Goal: Task Accomplishment & Management: Complete application form

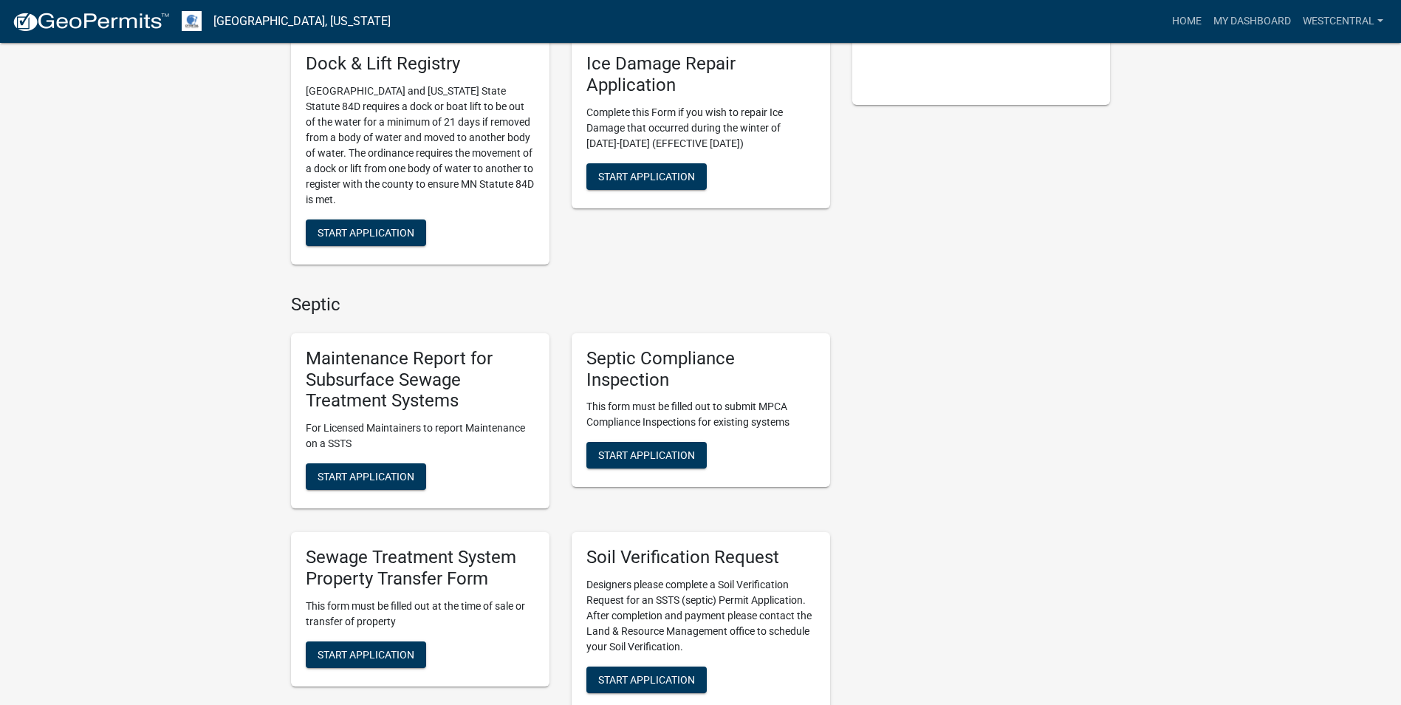
scroll to position [443, 0]
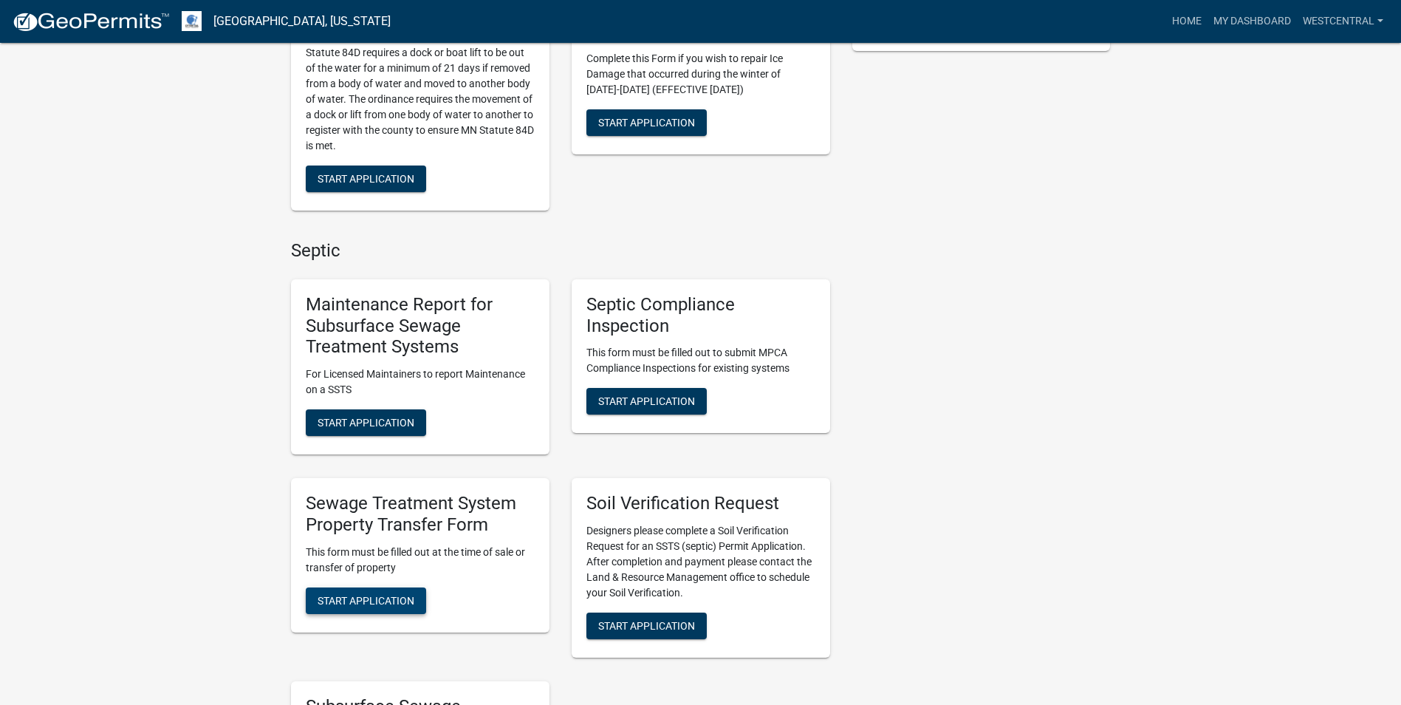
click at [399, 601] on span "Start Application" at bounding box center [366, 600] width 97 height 12
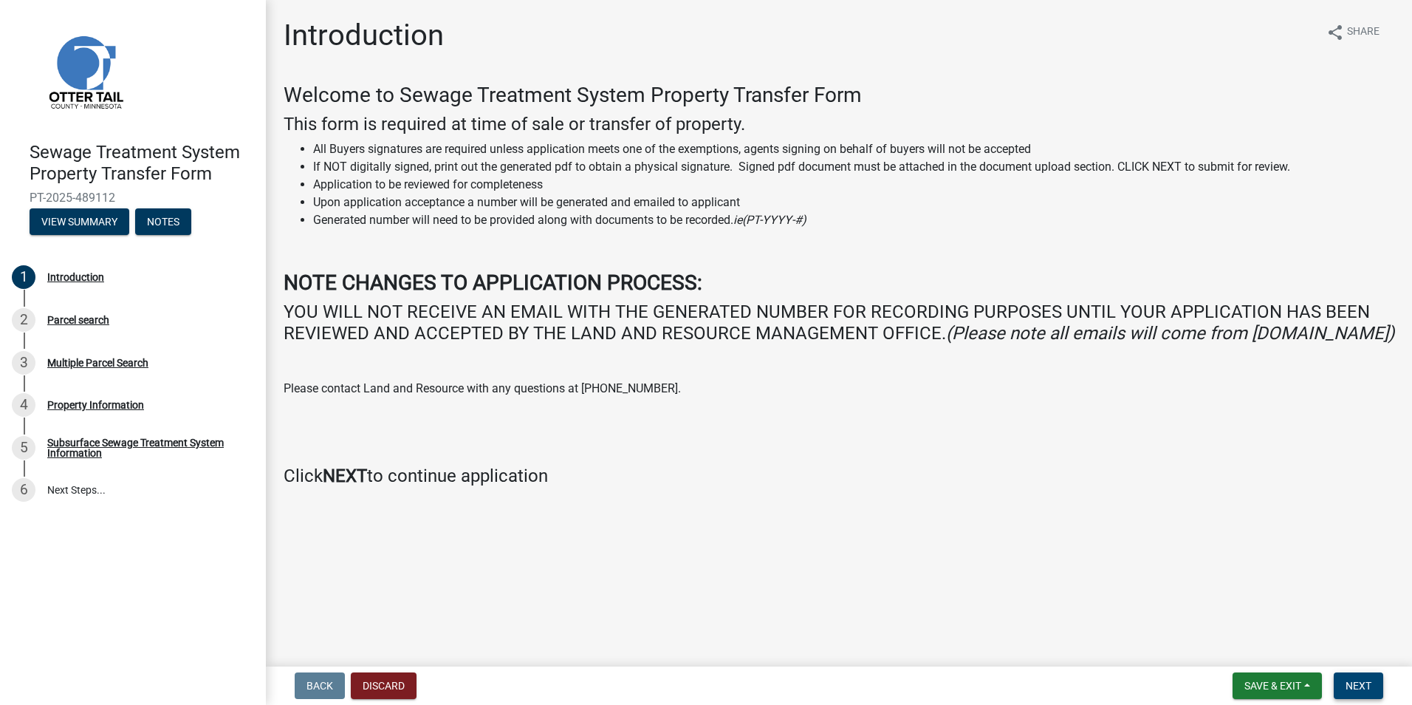
drag, startPoint x: 1357, startPoint y: 684, endPoint x: 1333, endPoint y: 664, distance: 31.5
click at [1356, 684] on span "Next" at bounding box center [1359, 686] width 26 height 12
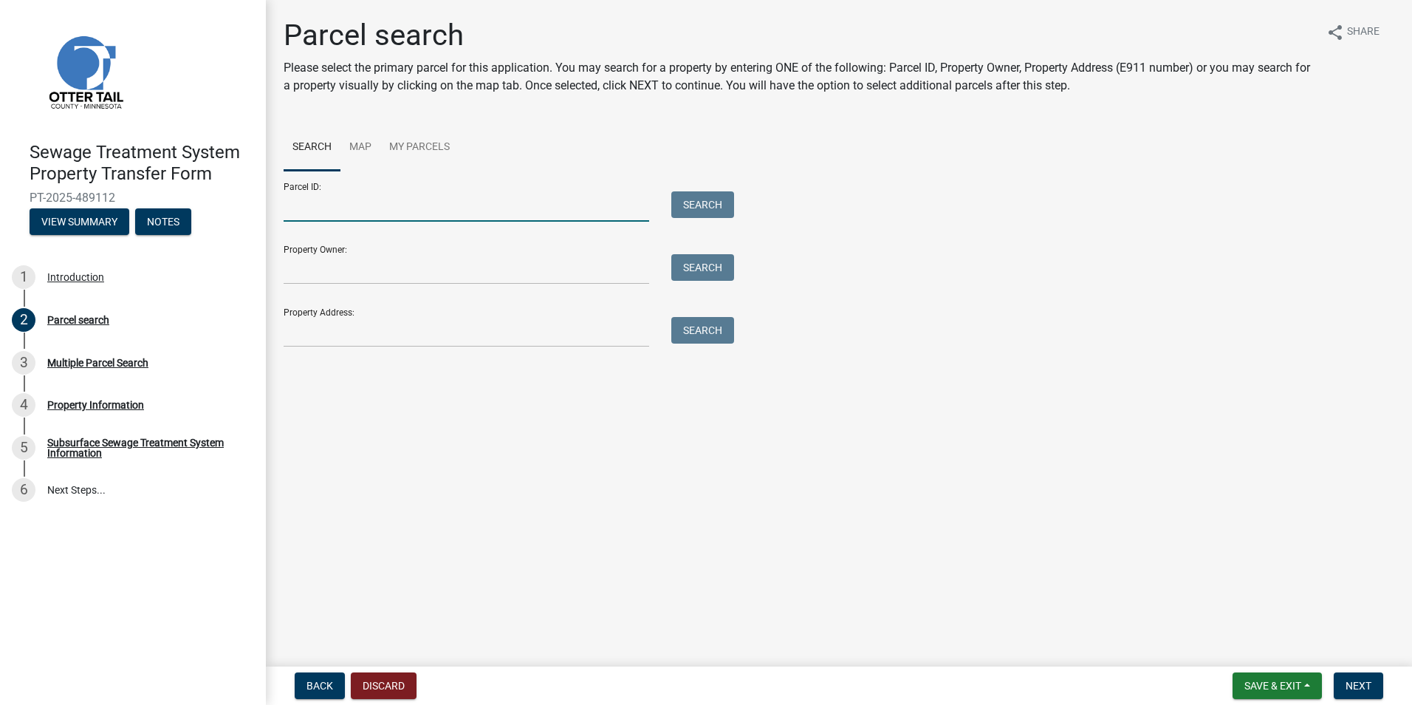
click at [300, 211] on input "Parcel ID:" at bounding box center [467, 206] width 366 height 30
type input "46000990315002"
click at [701, 193] on div "Parcel ID: 46000990315002 Search" at bounding box center [505, 196] width 443 height 51
click at [717, 205] on button "Search" at bounding box center [702, 204] width 63 height 27
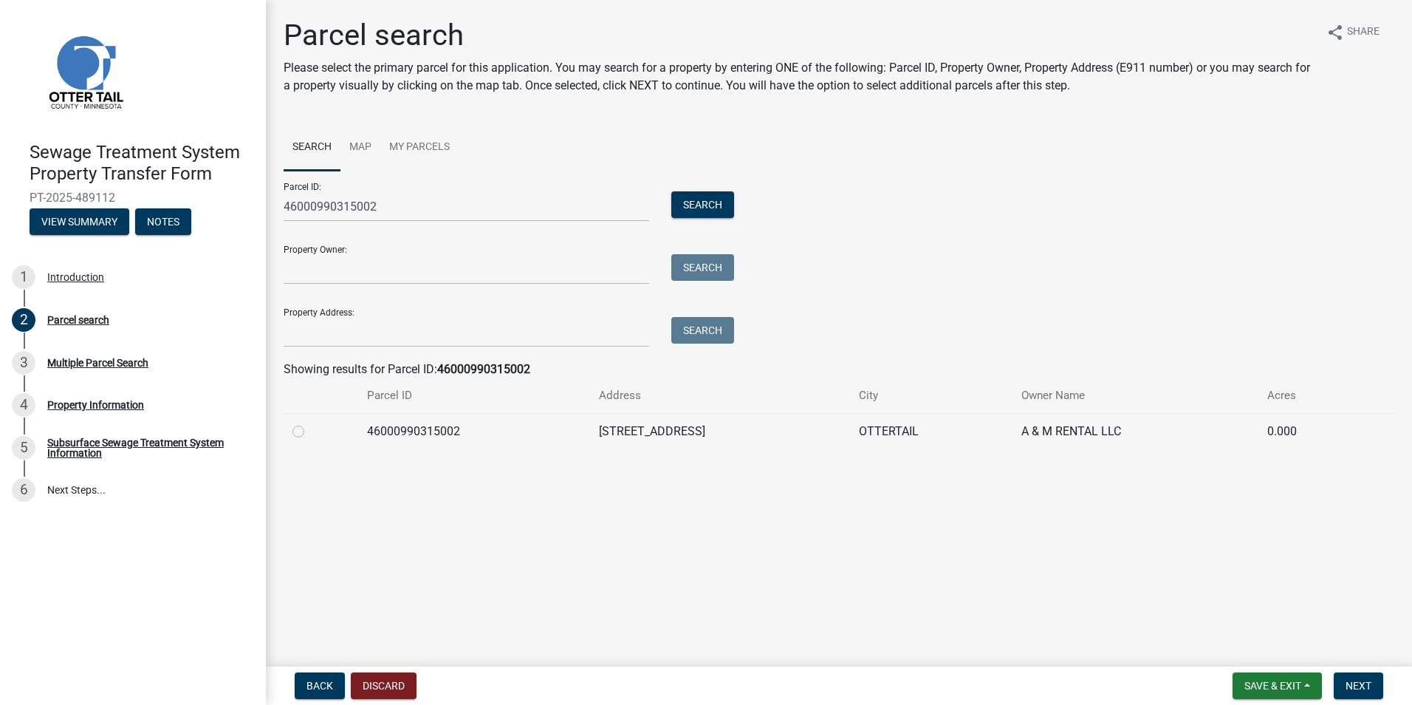
click at [310, 423] on label at bounding box center [310, 423] width 0 height 0
click at [310, 428] on input "radio" at bounding box center [315, 428] width 10 height 10
radio input "true"
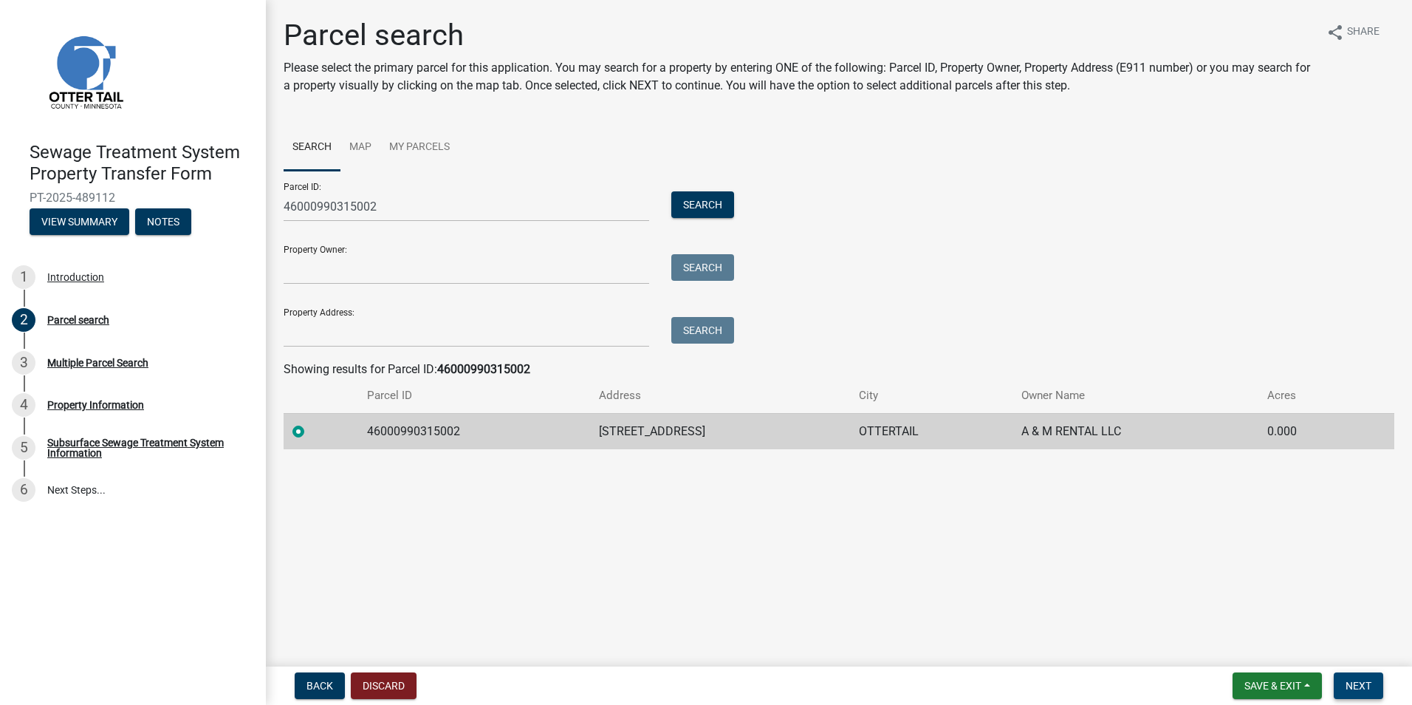
click at [1364, 692] on button "Next" at bounding box center [1358, 685] width 49 height 27
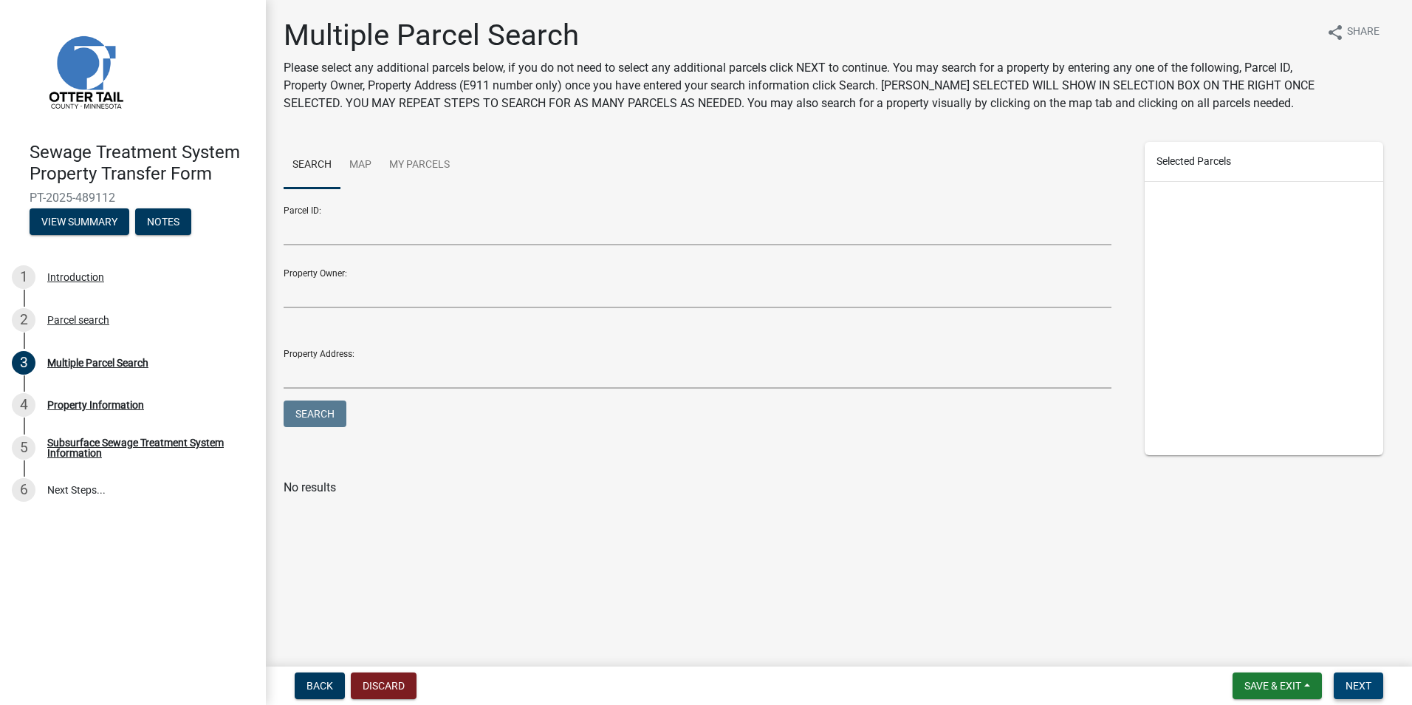
click at [1369, 682] on span "Next" at bounding box center [1359, 686] width 26 height 12
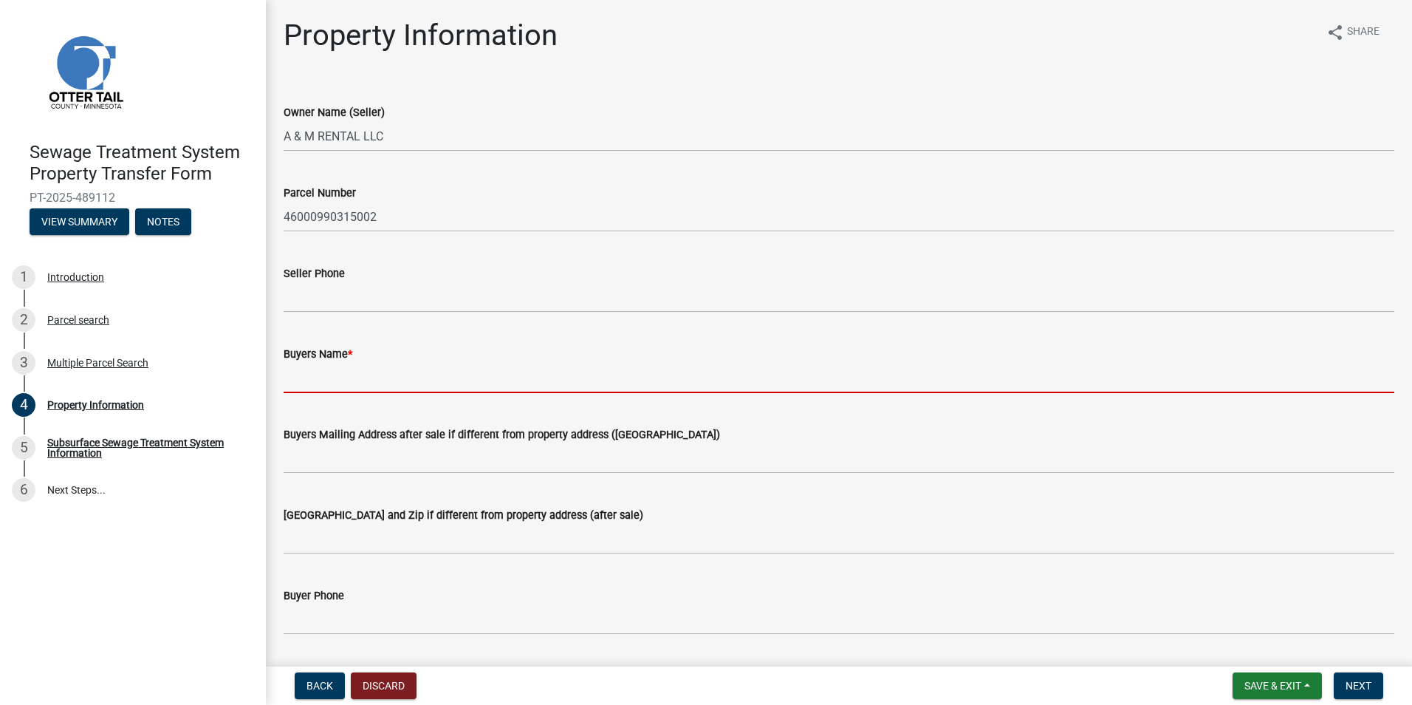
click at [307, 380] on input "Buyers Name *" at bounding box center [839, 378] width 1111 height 30
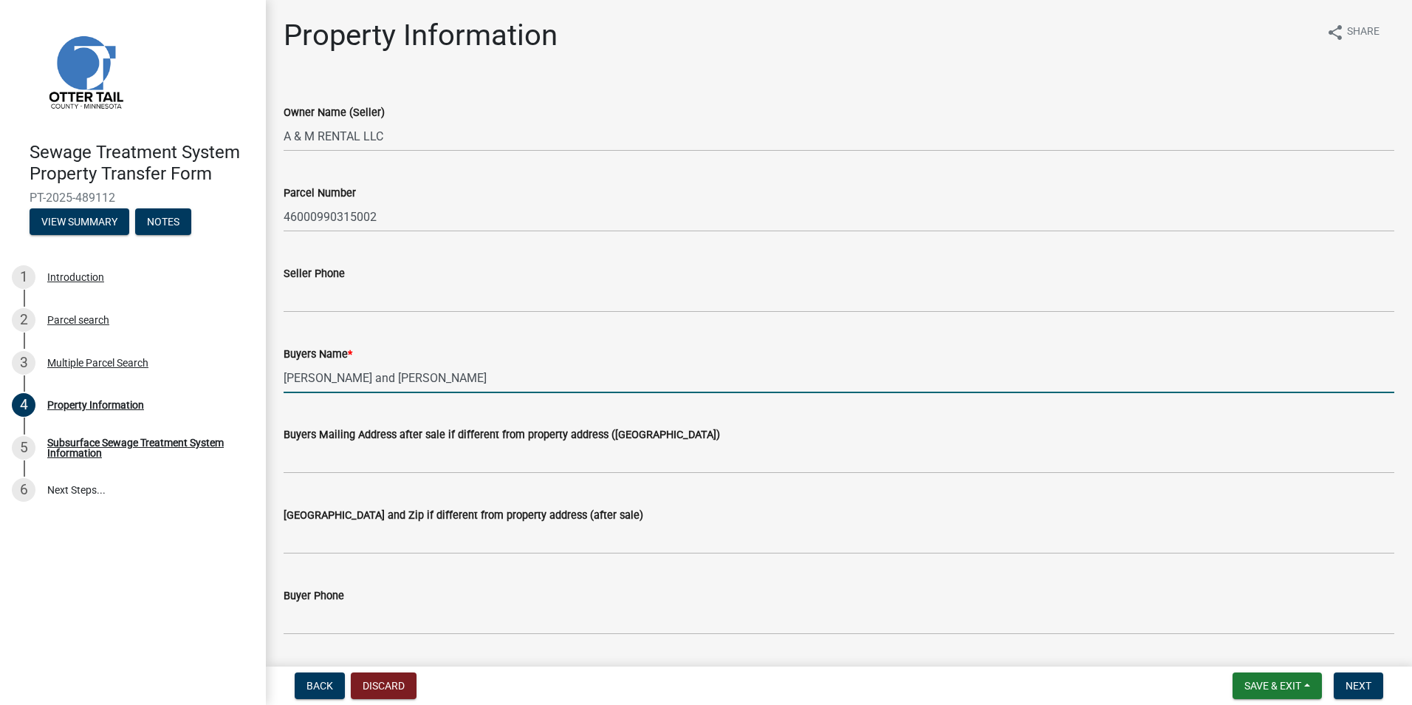
type input "[PERSON_NAME] and [PERSON_NAME]"
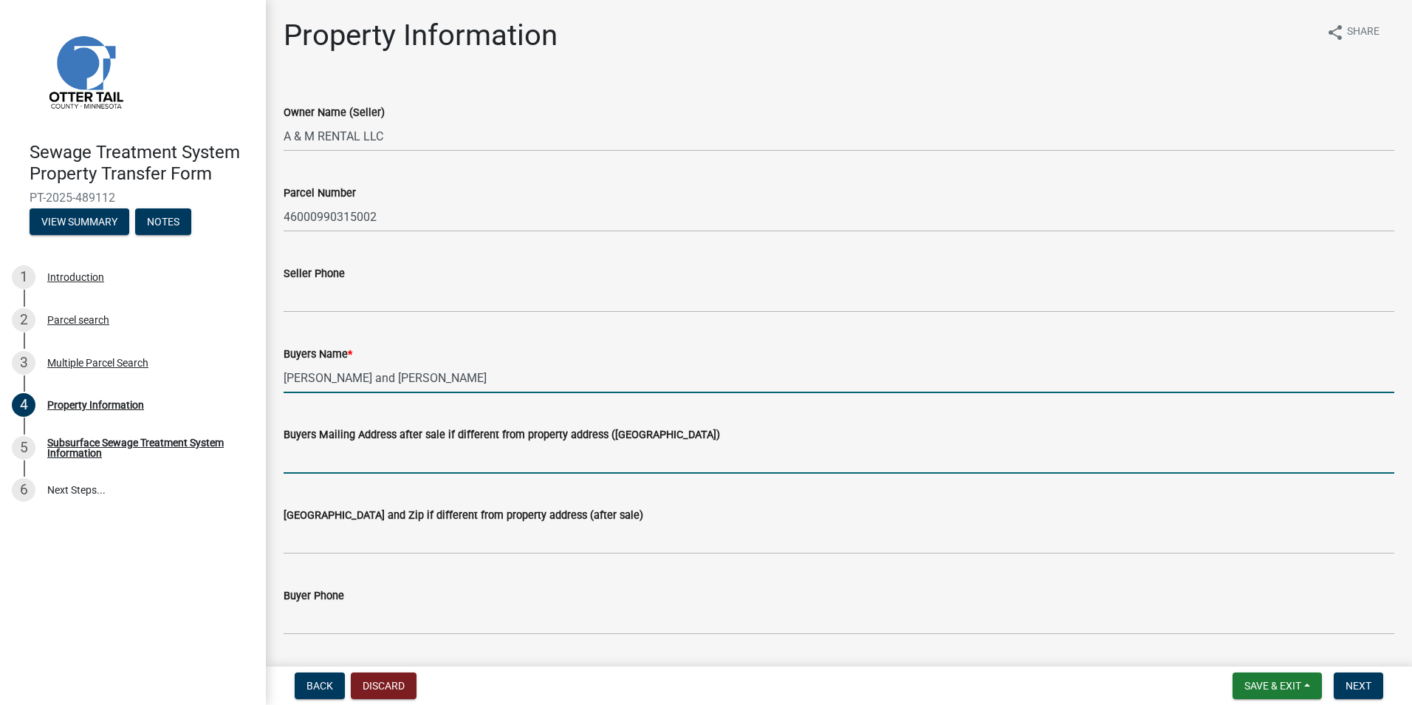
drag, startPoint x: 296, startPoint y: 459, endPoint x: 346, endPoint y: 457, distance: 50.3
click at [296, 459] on input "Buyers Mailing Address after sale if different from property address ([GEOGRAPH…" at bounding box center [839, 458] width 1111 height 30
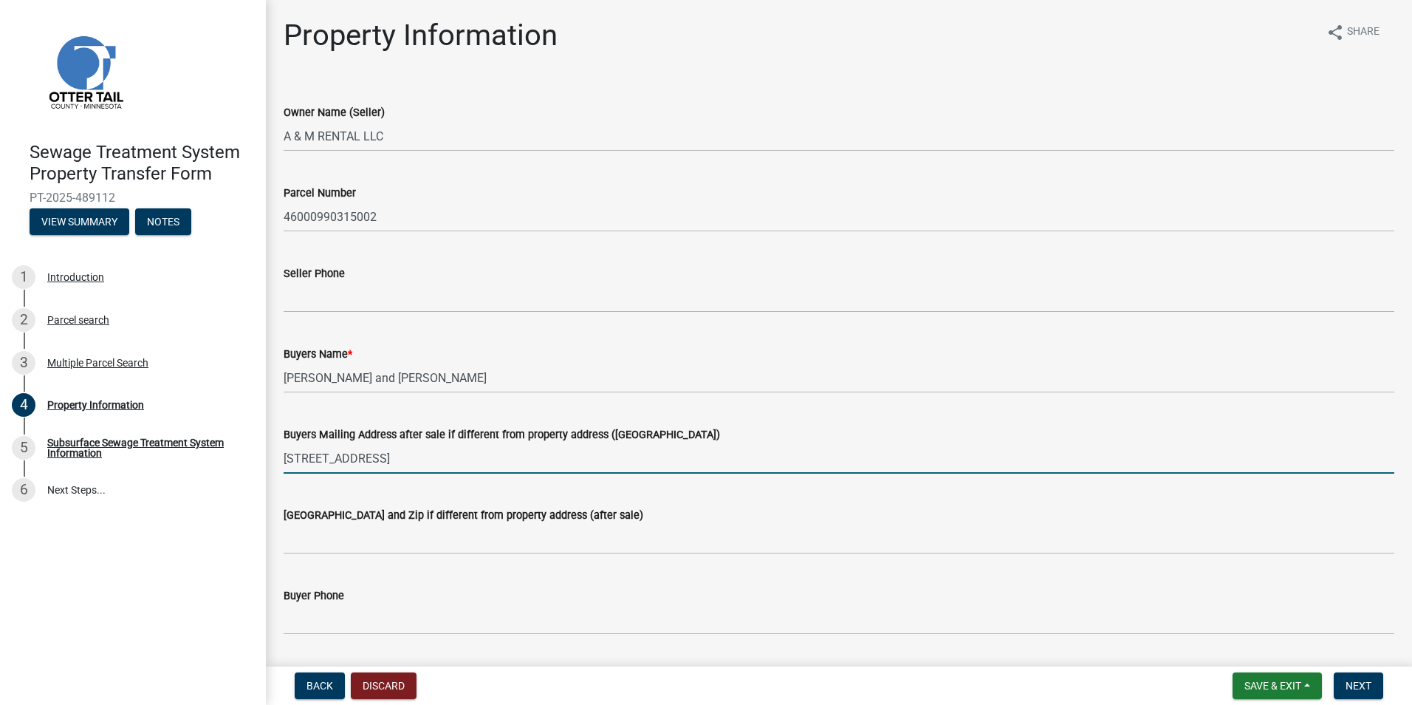
type input "[STREET_ADDRESS]"
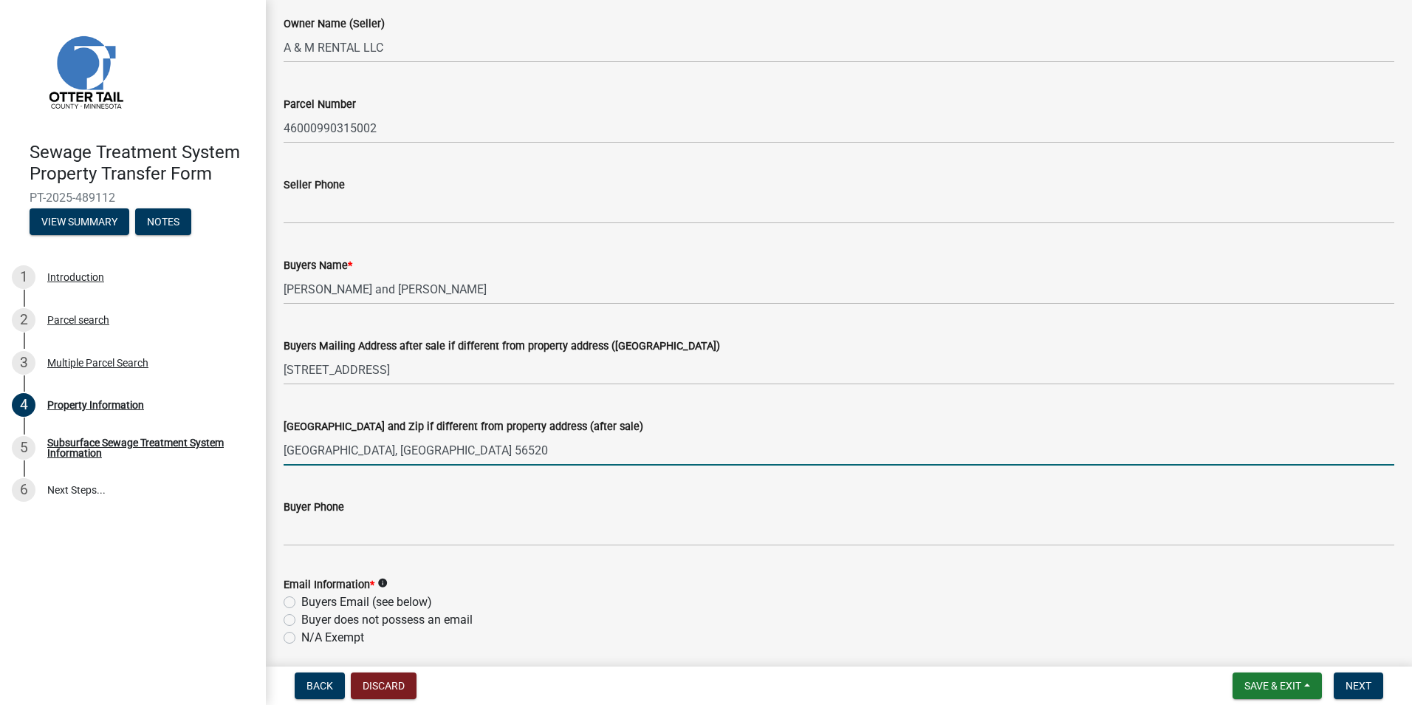
scroll to position [295, 0]
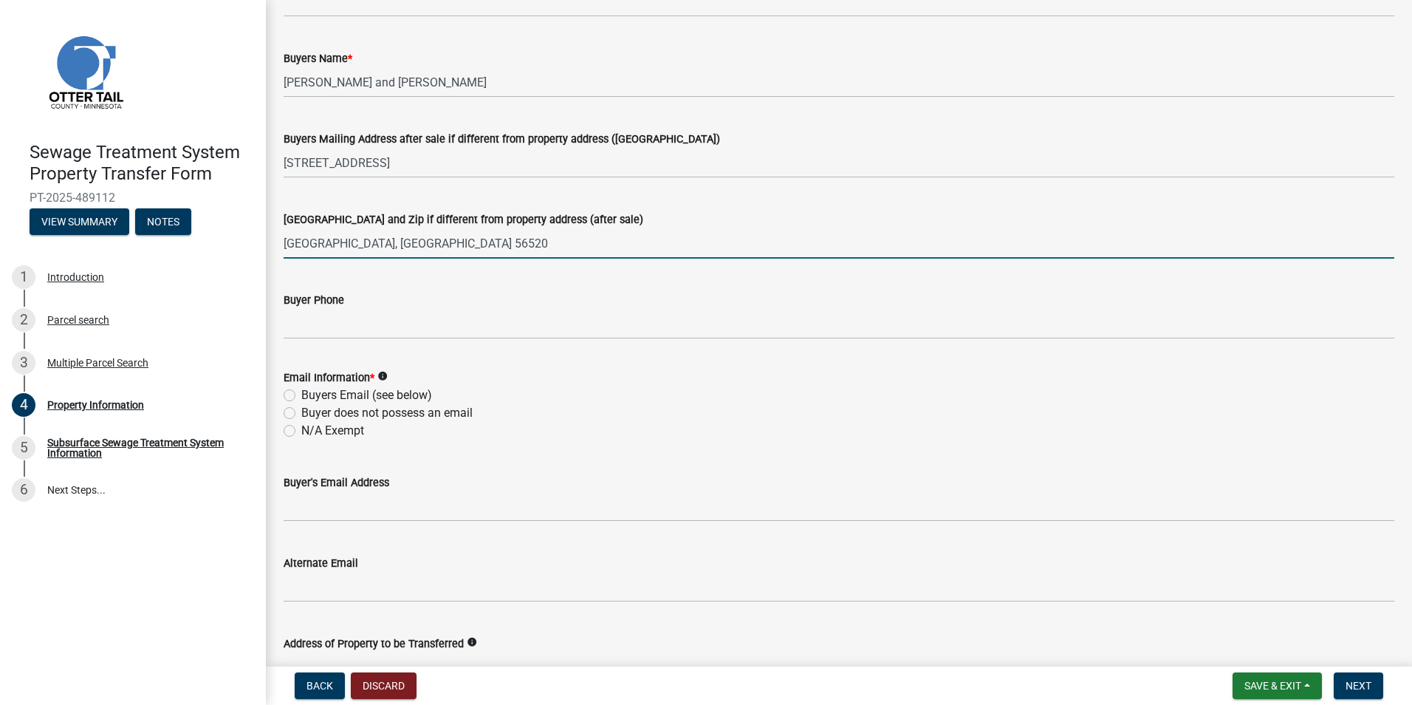
type input "[GEOGRAPHIC_DATA], [GEOGRAPHIC_DATA] 56520"
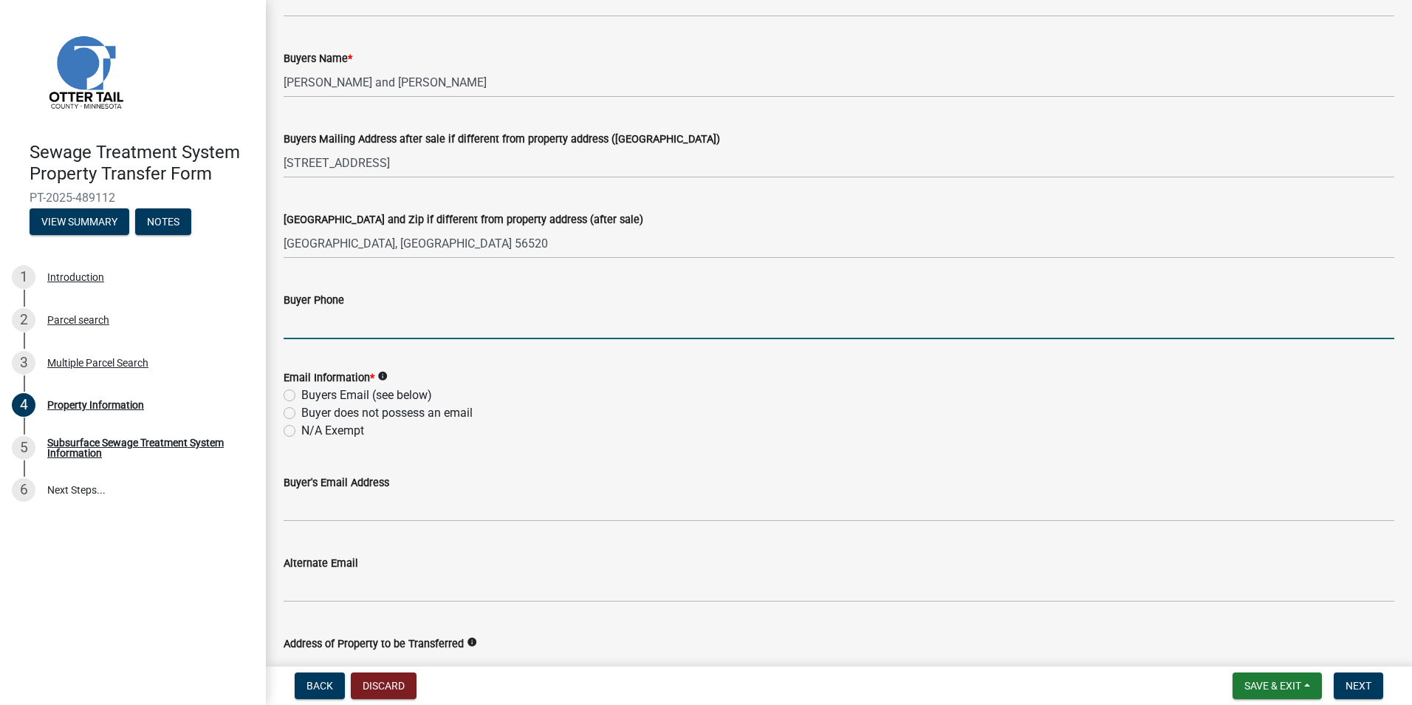
drag, startPoint x: 293, startPoint y: 320, endPoint x: 311, endPoint y: 331, distance: 21.5
click at [293, 320] on input "Buyer Phone" at bounding box center [839, 324] width 1111 height 30
type input "[PHONE_NUMBER]"
click at [301, 395] on label "Buyers Email (see below)" at bounding box center [366, 395] width 131 height 18
click at [301, 395] on input "Buyers Email (see below)" at bounding box center [306, 391] width 10 height 10
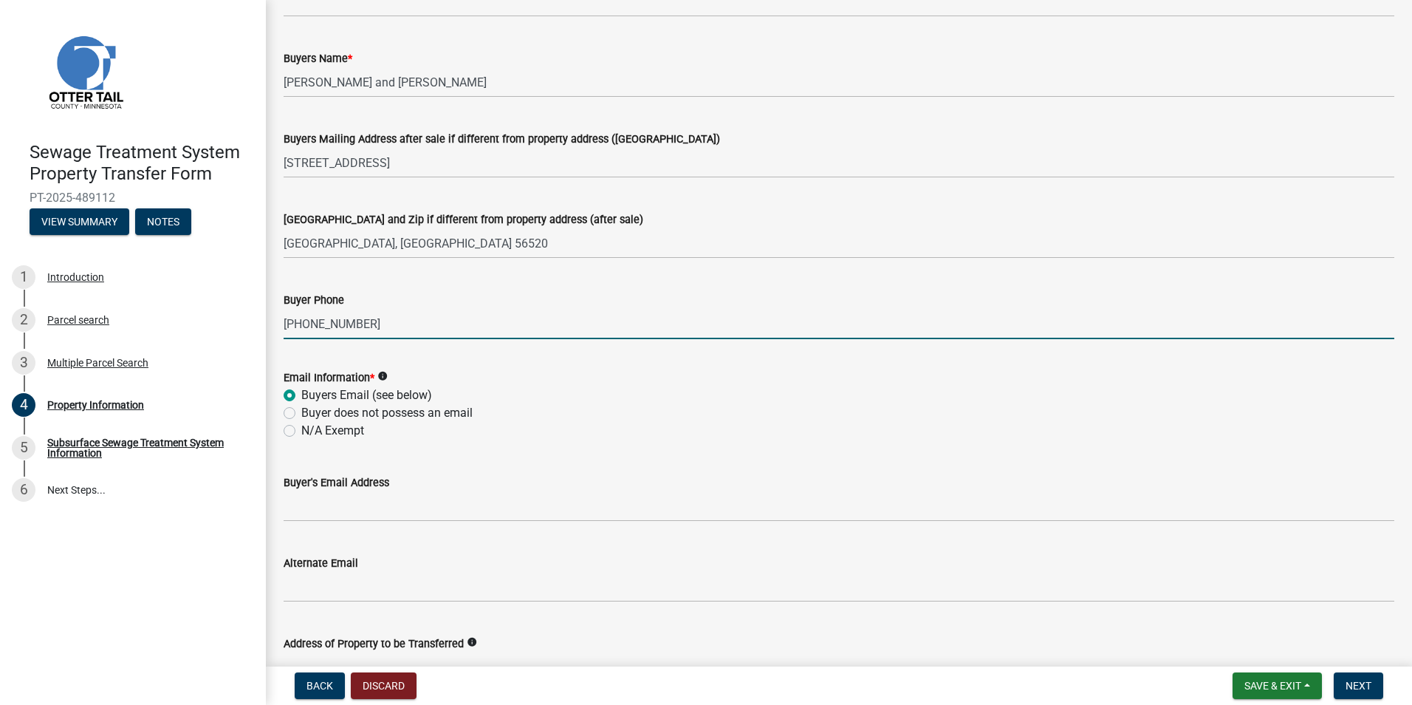
radio input "true"
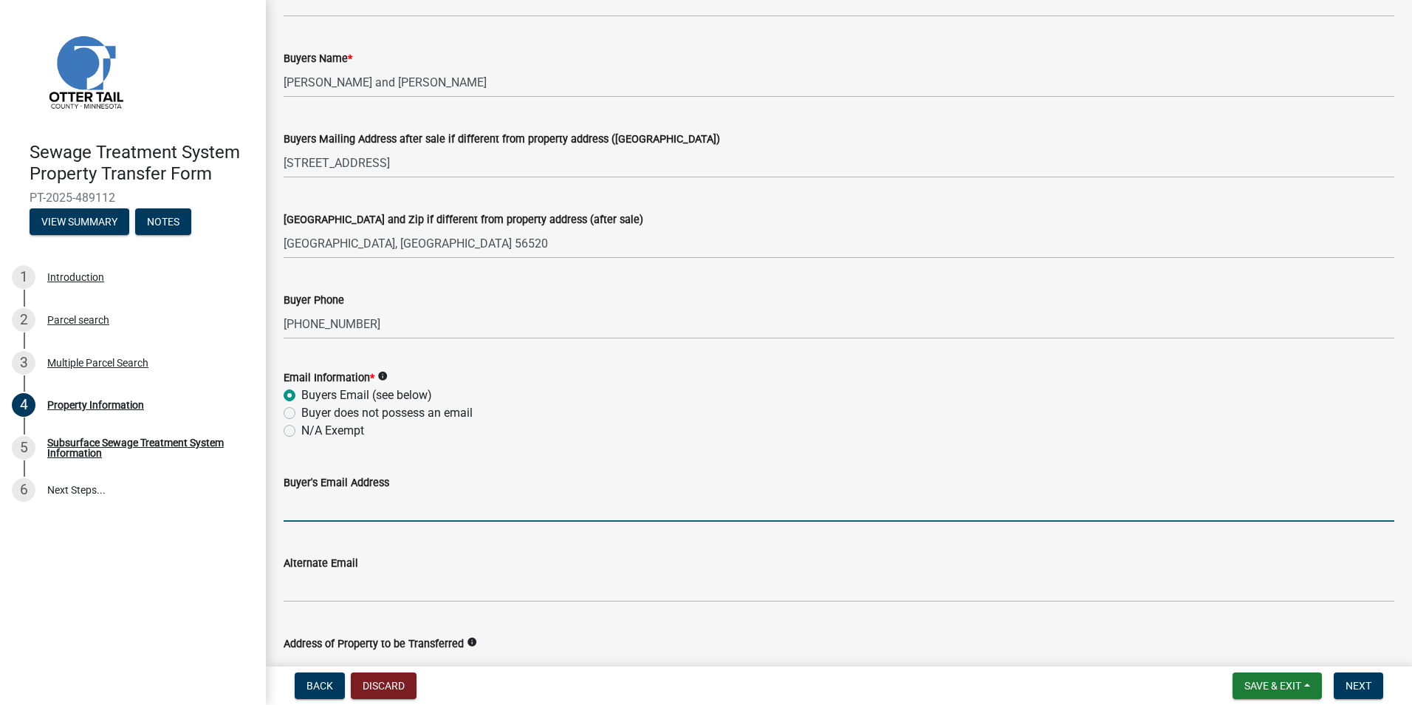
click at [301, 506] on input "Buyer's Email Address" at bounding box center [839, 506] width 1111 height 30
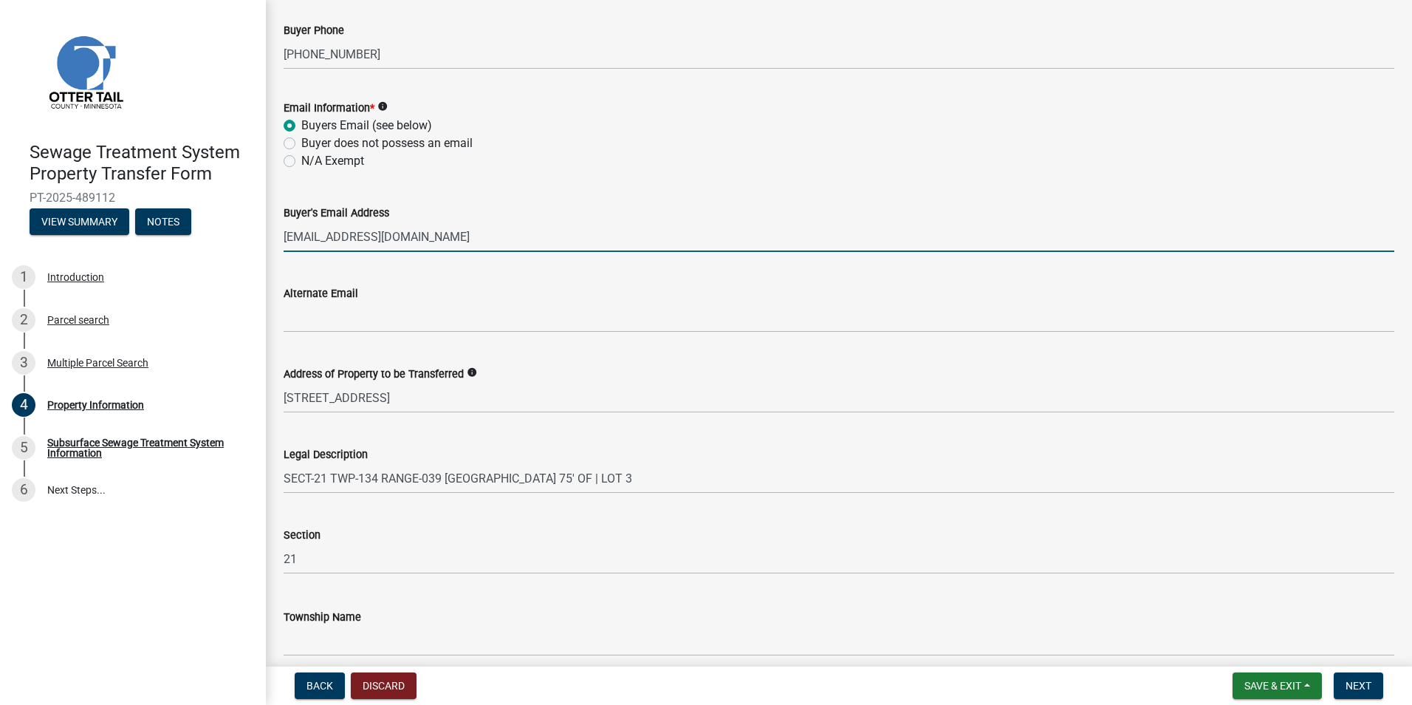
scroll to position [630, 0]
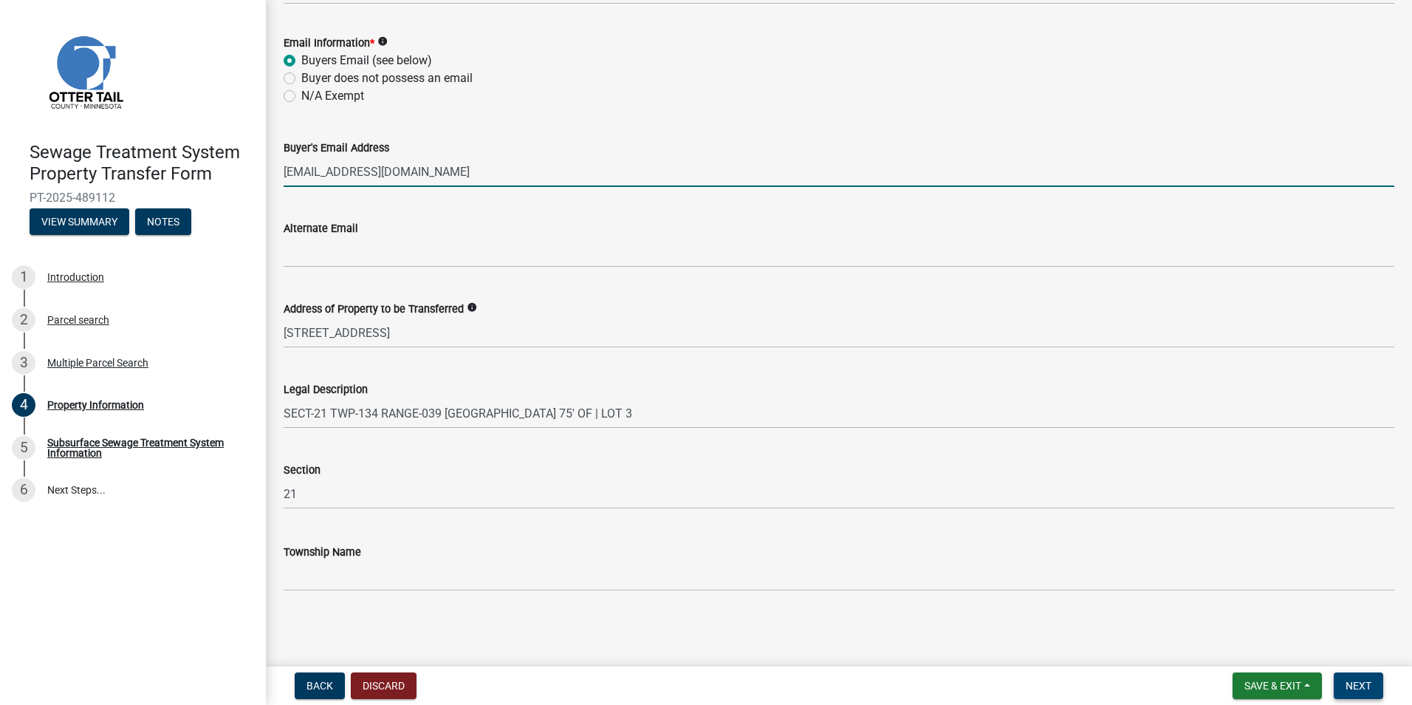
type input "[EMAIL_ADDRESS][DOMAIN_NAME]"
click at [1365, 677] on button "Next" at bounding box center [1358, 685] width 49 height 27
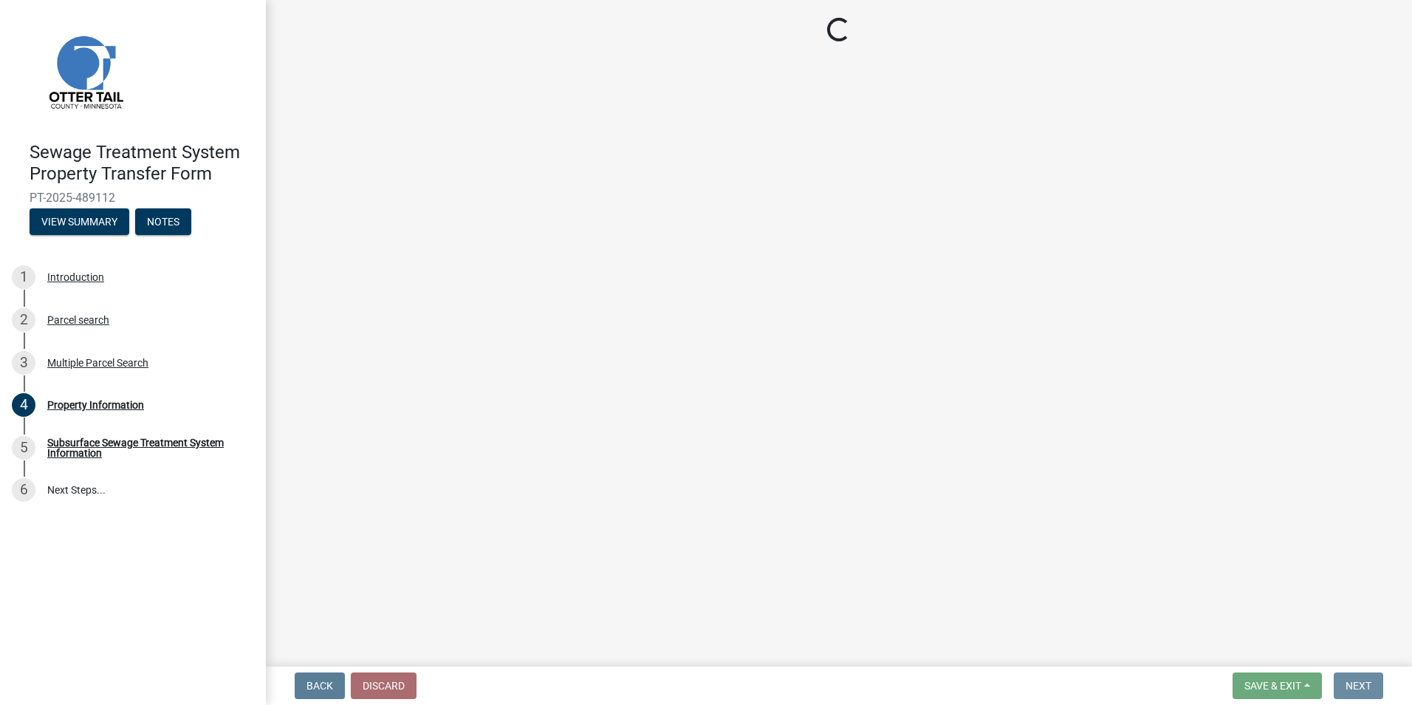
scroll to position [0, 0]
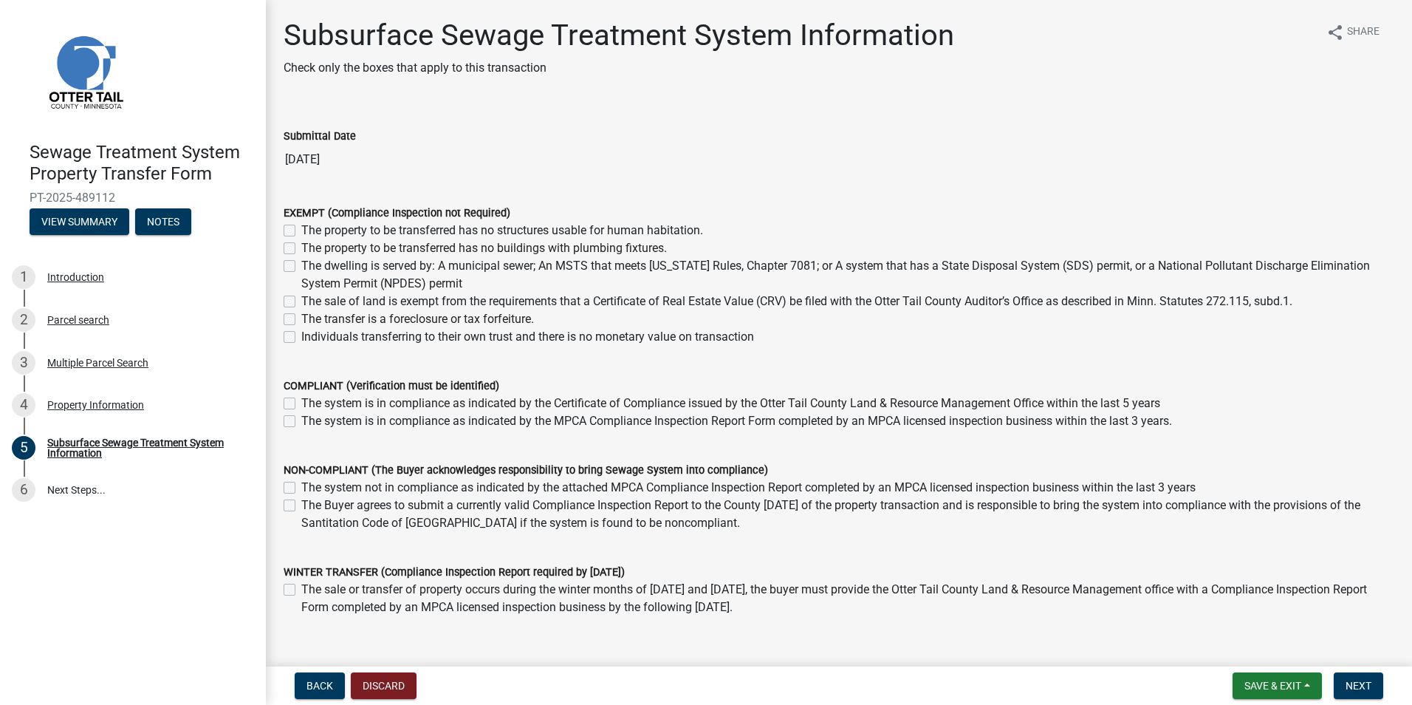
click at [301, 401] on label "The system is in compliance as indicated by the Certificate of Compliance issue…" at bounding box center [730, 403] width 859 height 18
click at [301, 401] on input "The system is in compliance as indicated by the Certificate of Compliance issue…" at bounding box center [306, 399] width 10 height 10
checkbox input "true"
checkbox input "false"
drag, startPoint x: 1250, startPoint y: 689, endPoint x: 1246, endPoint y: 683, distance: 7.6
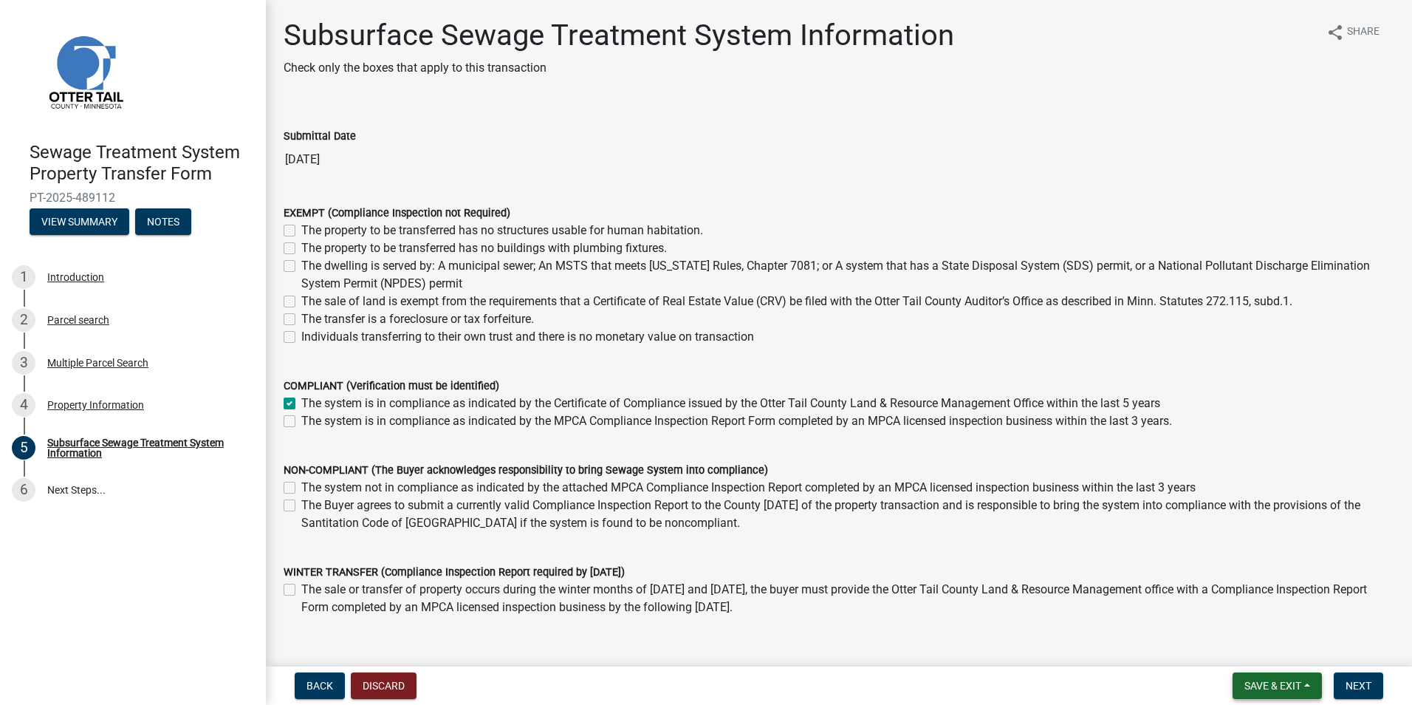
click at [1250, 688] on span "Save & Exit" at bounding box center [1273, 686] width 57 height 12
click at [1358, 688] on span "Next" at bounding box center [1359, 686] width 26 height 12
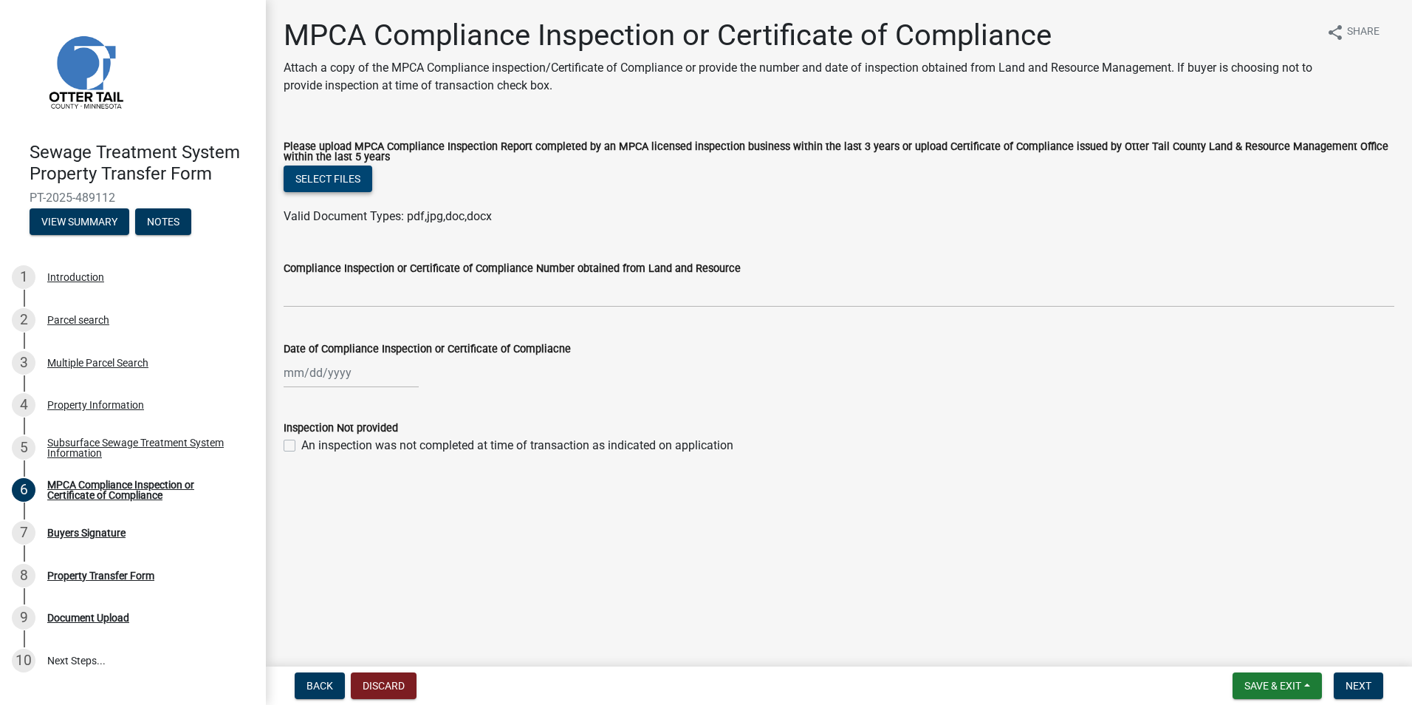
click at [324, 179] on button "Select files" at bounding box center [328, 178] width 89 height 27
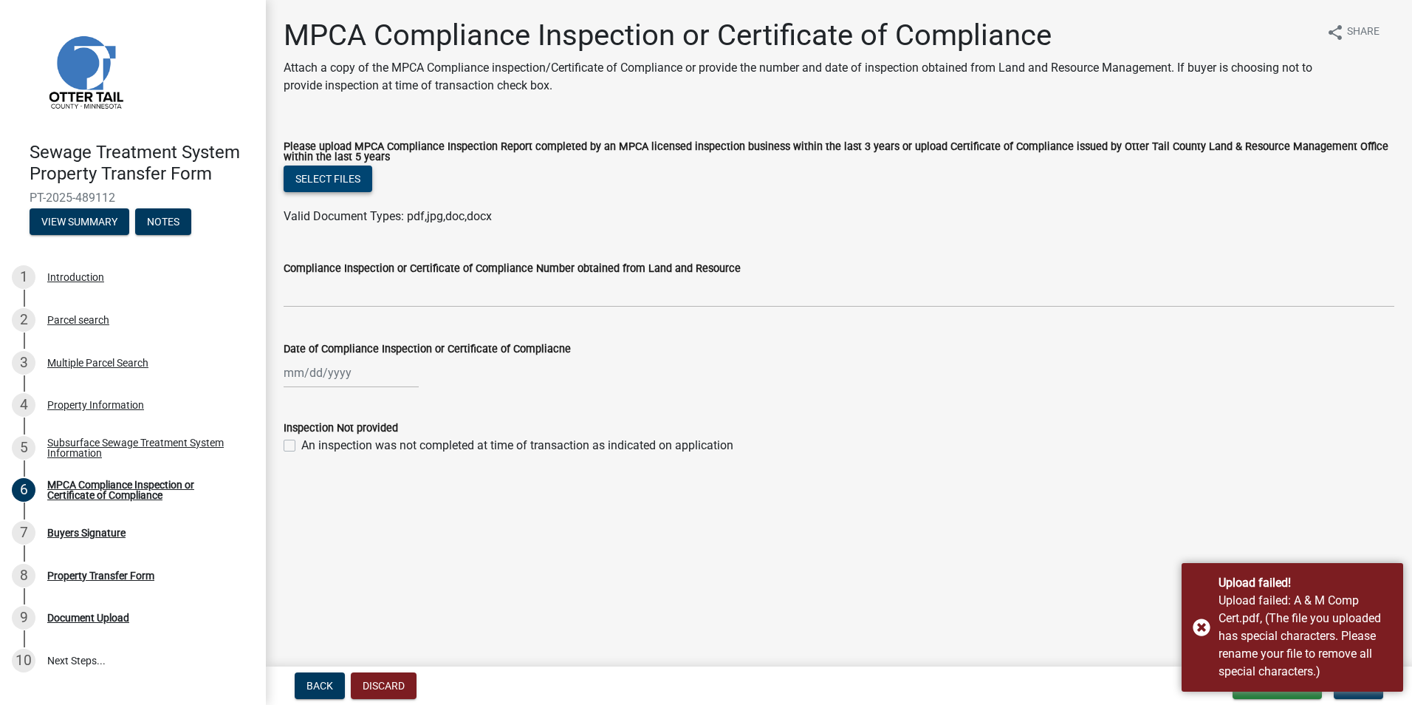
click at [338, 173] on button "Select files" at bounding box center [328, 178] width 89 height 27
click at [1203, 626] on div "Upload failed! Upload failed: A & M Comp Cert.pdf, (The file you uploaded has s…" at bounding box center [1293, 627] width 222 height 129
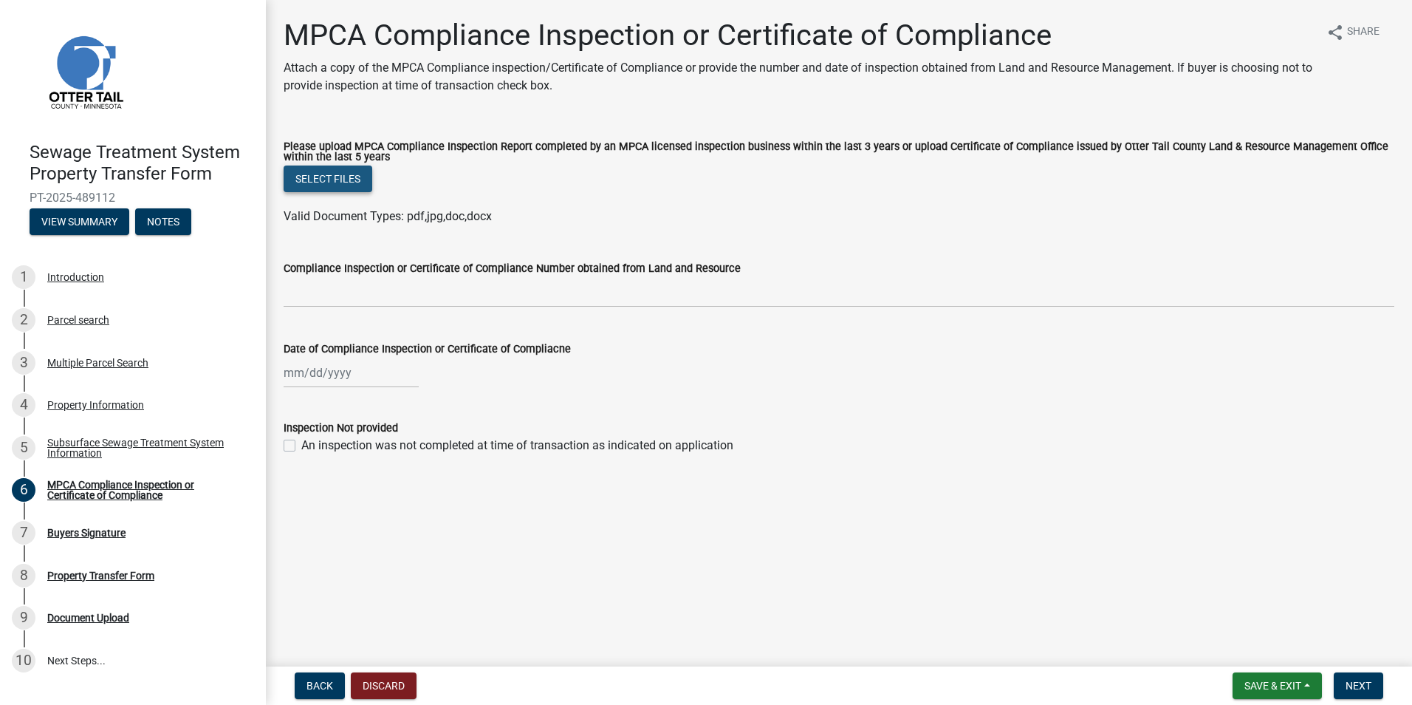
click at [332, 191] on button "Select files" at bounding box center [328, 178] width 89 height 27
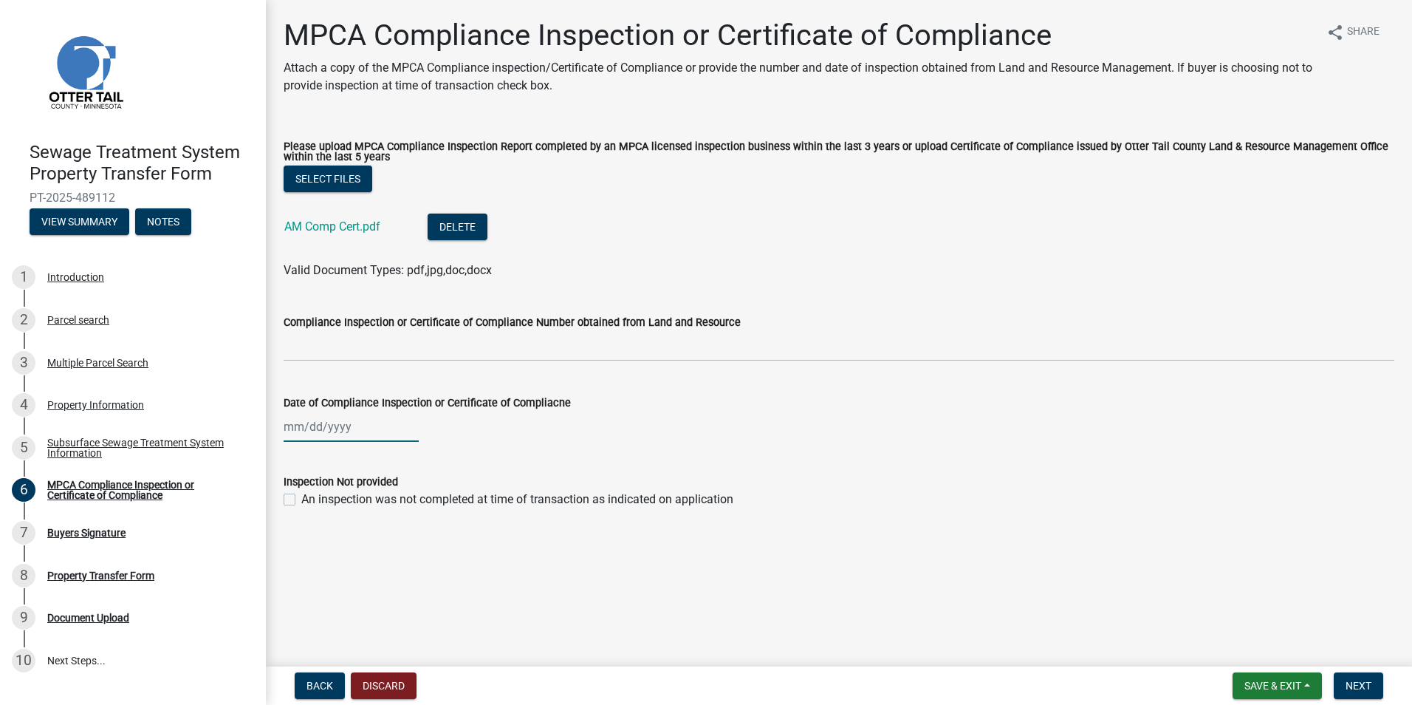
click at [323, 439] on div at bounding box center [351, 426] width 135 height 30
select select "10"
select select "2025"
click at [295, 451] on button "Previous month" at bounding box center [299, 458] width 18 height 24
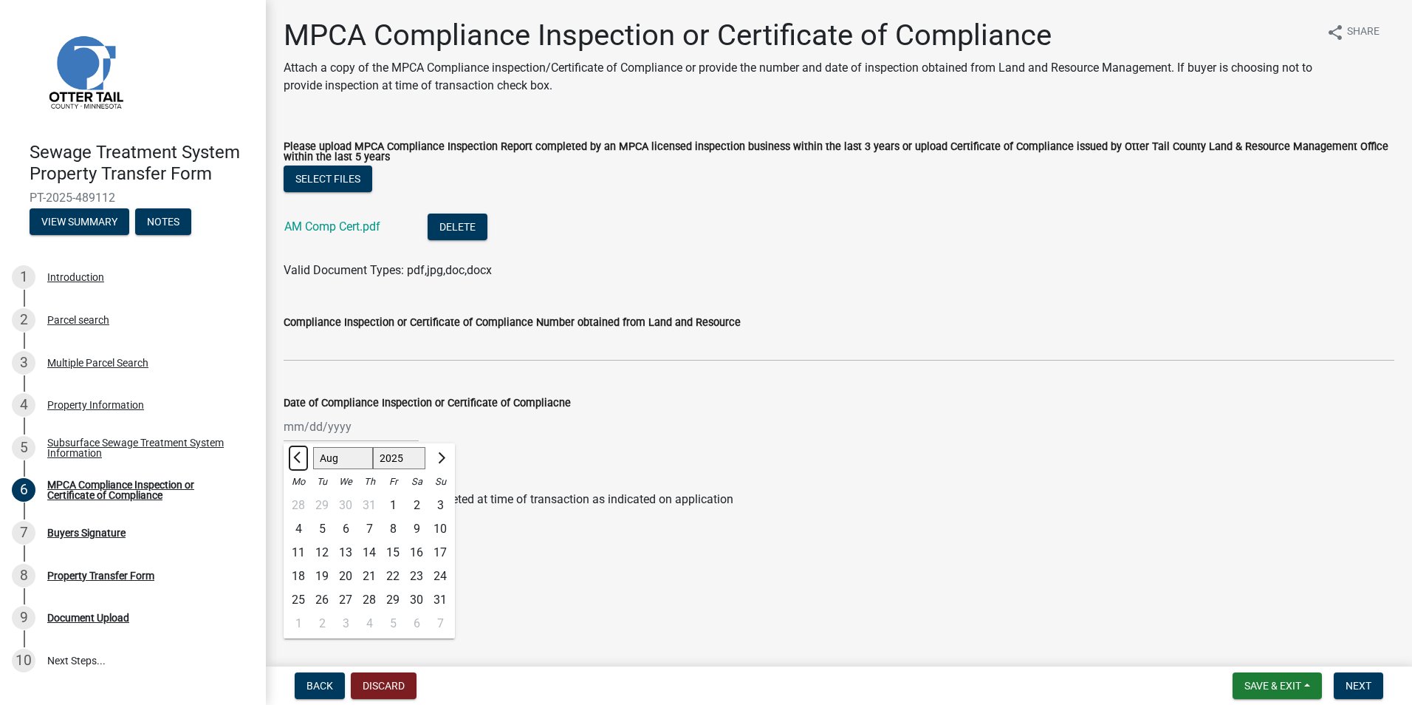
click at [295, 451] on button "Previous month" at bounding box center [299, 458] width 18 height 24
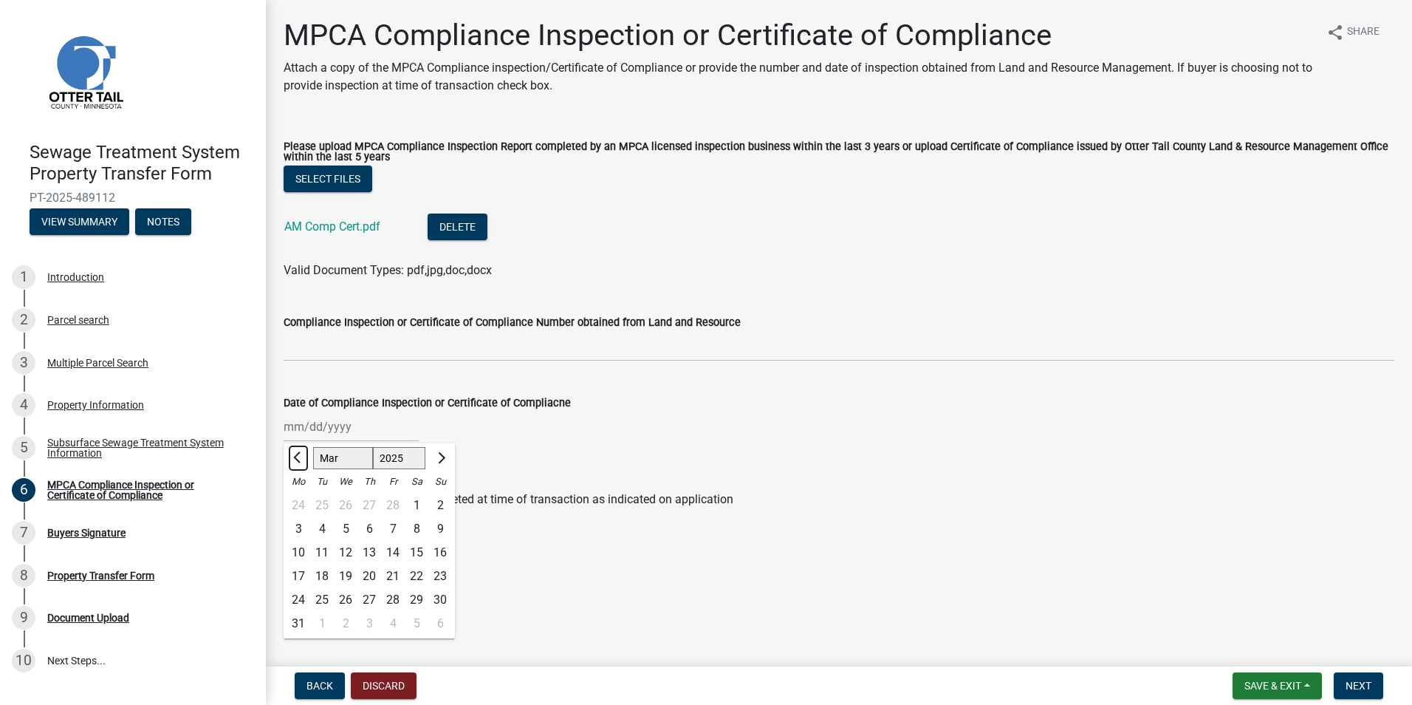
click at [295, 451] on button "Previous month" at bounding box center [299, 458] width 18 height 24
select select "12"
select select "2024"
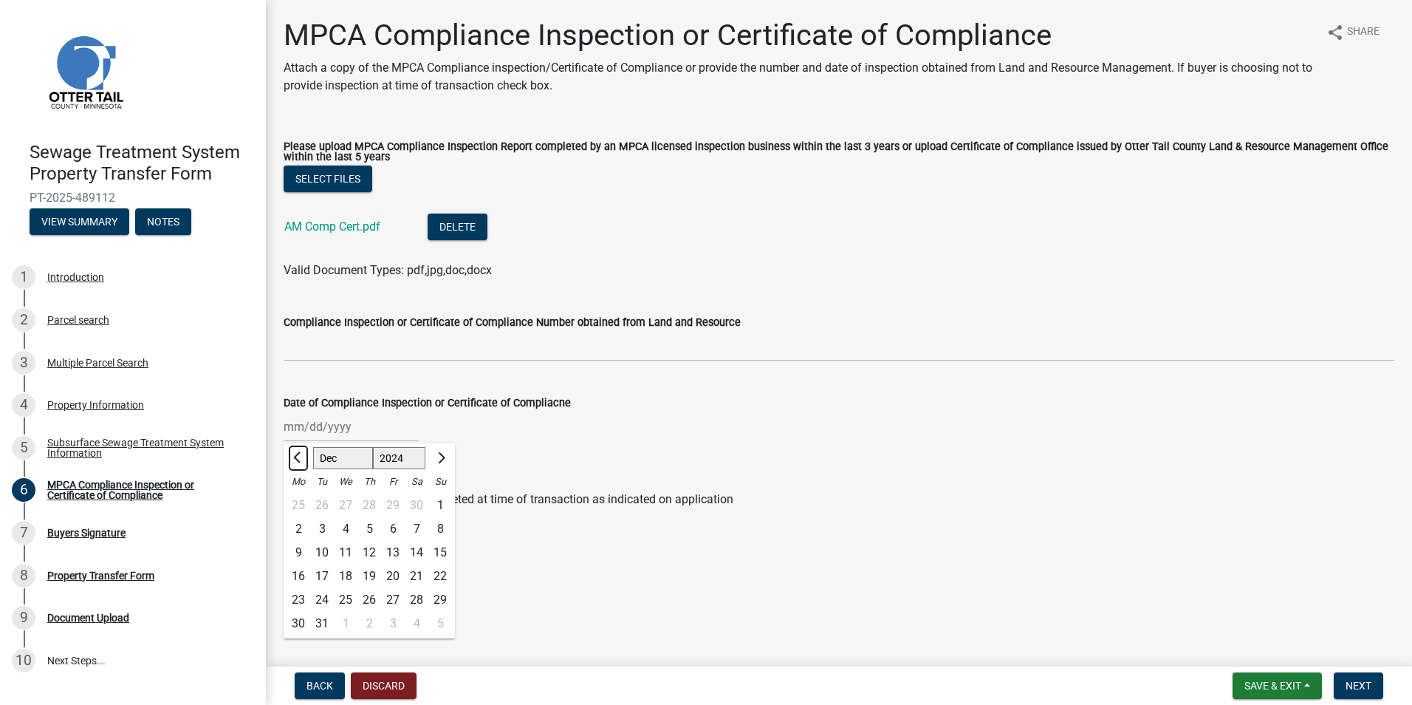
click at [295, 451] on button "Previous month" at bounding box center [299, 458] width 18 height 24
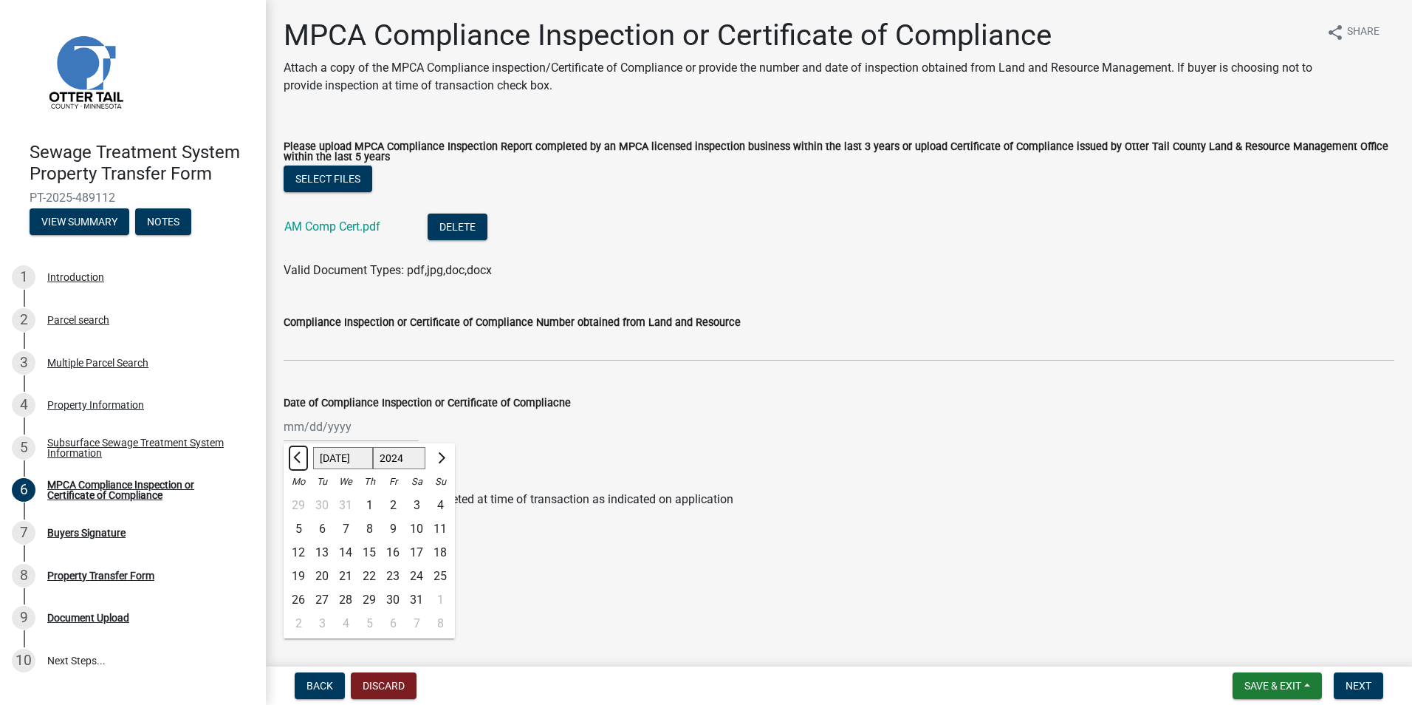
click at [295, 451] on button "Previous month" at bounding box center [299, 458] width 18 height 24
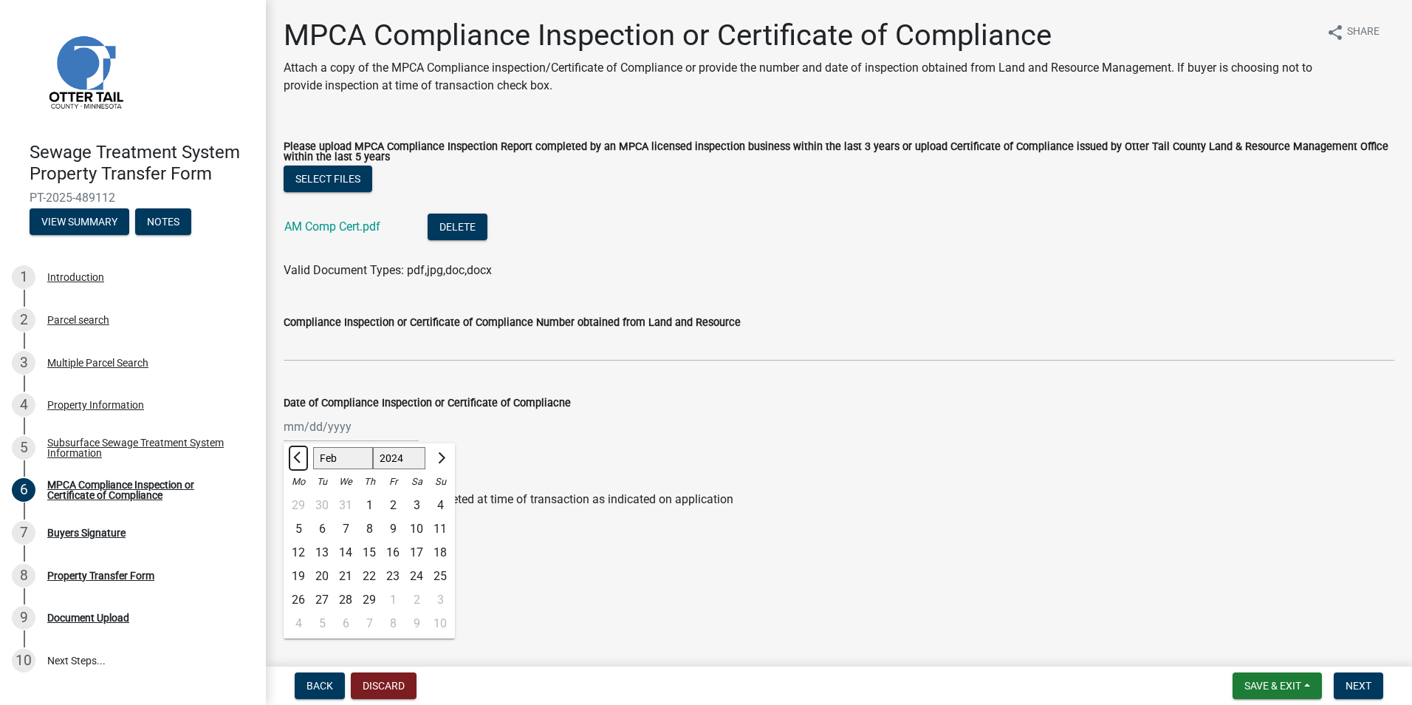
click at [295, 451] on button "Previous month" at bounding box center [299, 458] width 18 height 24
select select "12"
select select "2023"
click at [295, 451] on button "Previous month" at bounding box center [299, 458] width 18 height 24
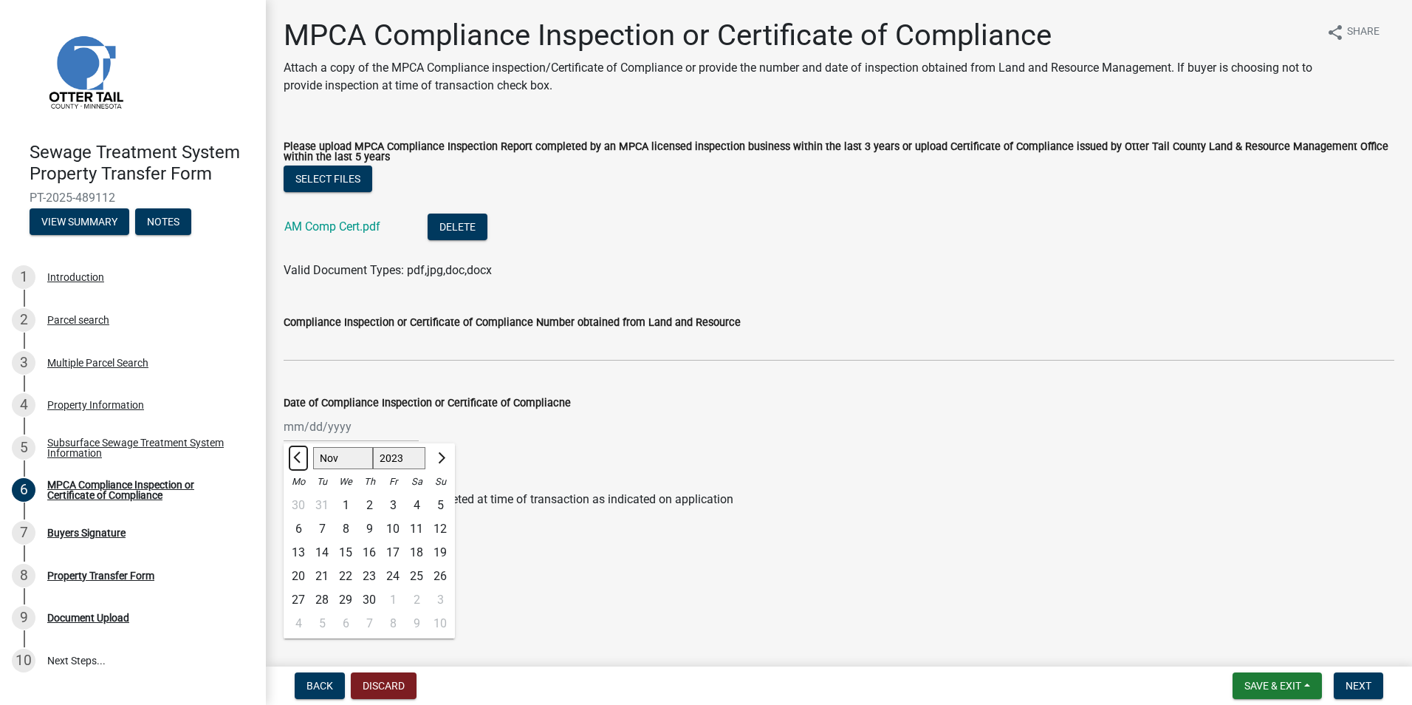
click at [295, 451] on button "Previous month" at bounding box center [299, 458] width 18 height 24
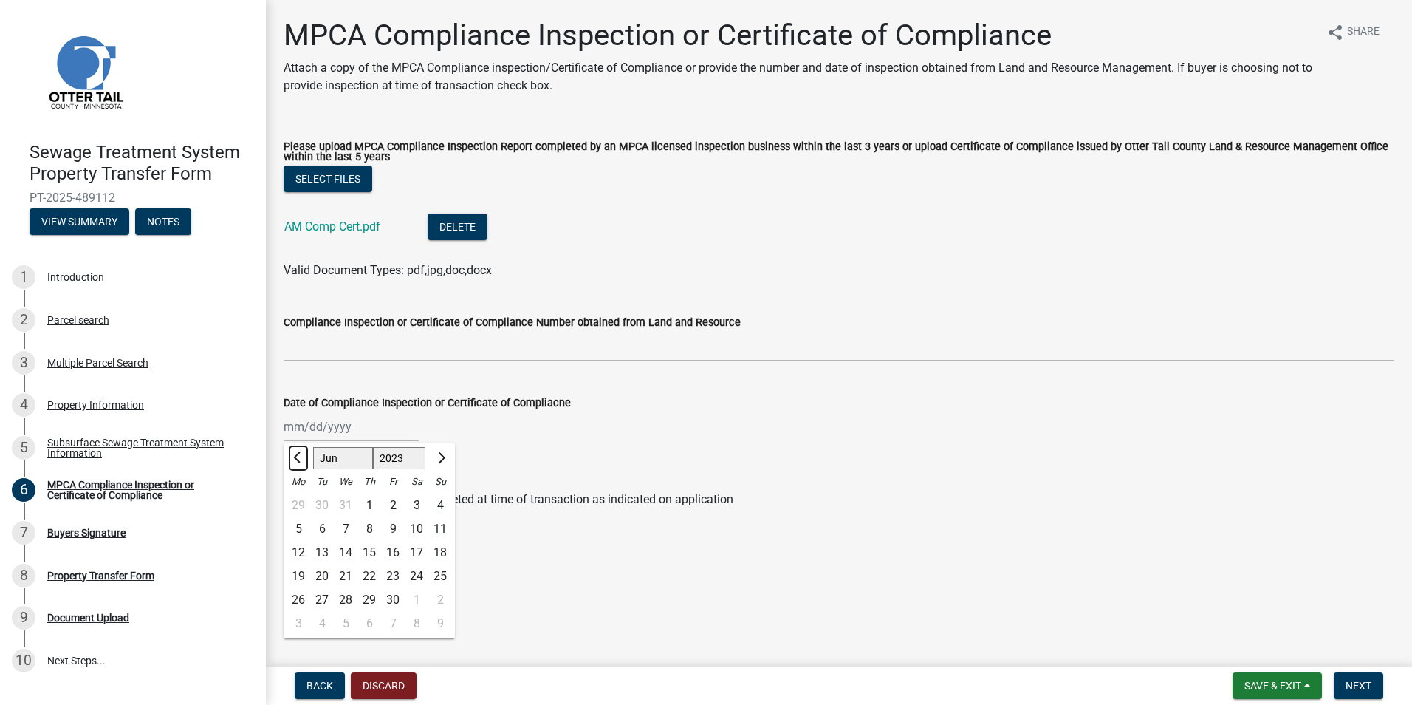
click at [295, 451] on button "Previous month" at bounding box center [299, 458] width 18 height 24
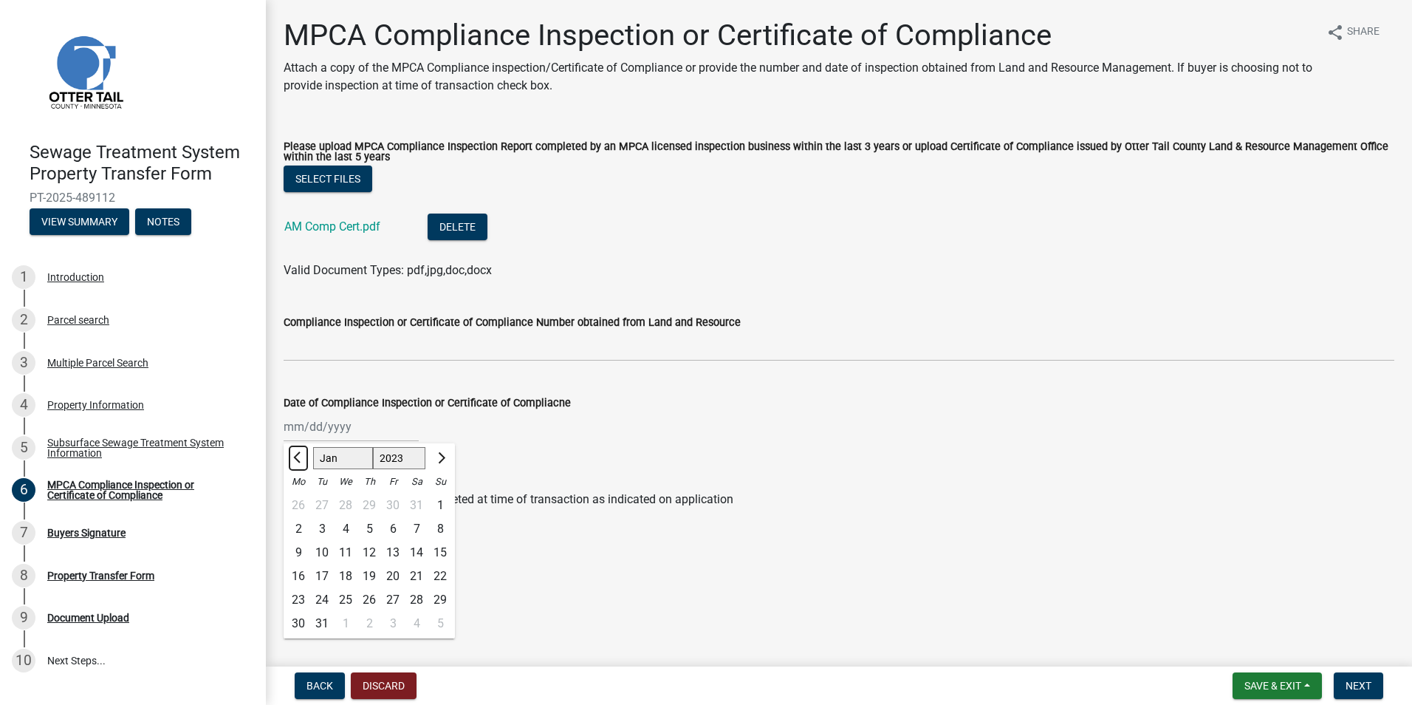
click at [295, 451] on button "Previous month" at bounding box center [299, 458] width 18 height 24
select select "12"
select select "2022"
click at [295, 451] on button "Previous month" at bounding box center [299, 458] width 18 height 24
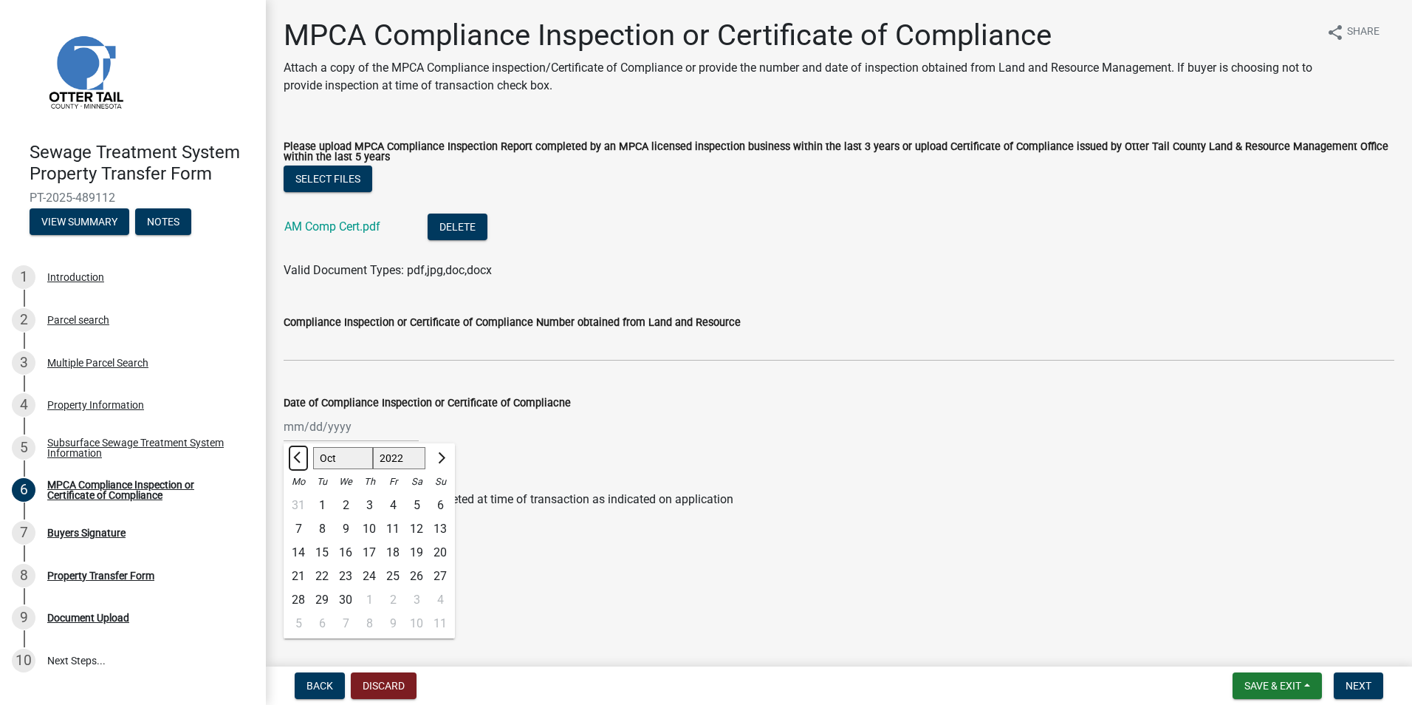
click at [295, 451] on button "Previous month" at bounding box center [299, 458] width 18 height 24
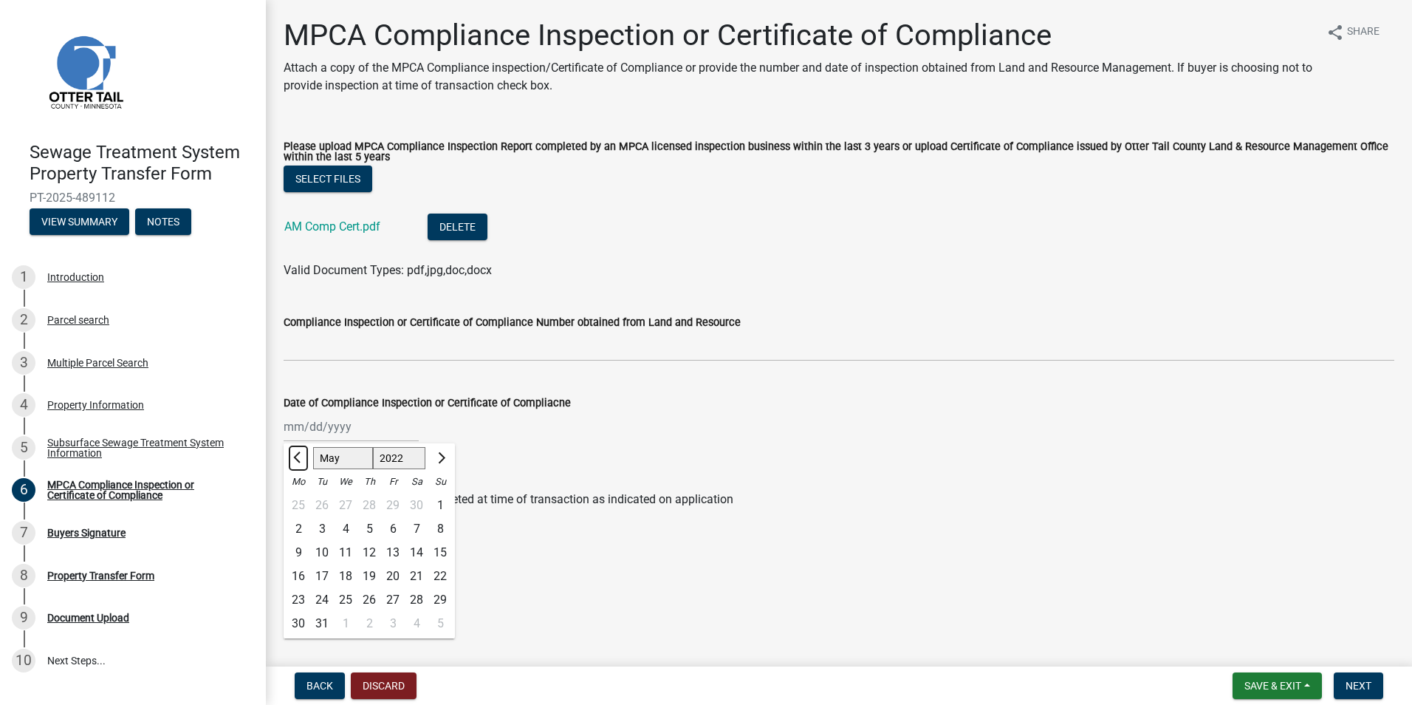
click at [295, 451] on button "Previous month" at bounding box center [299, 458] width 18 height 24
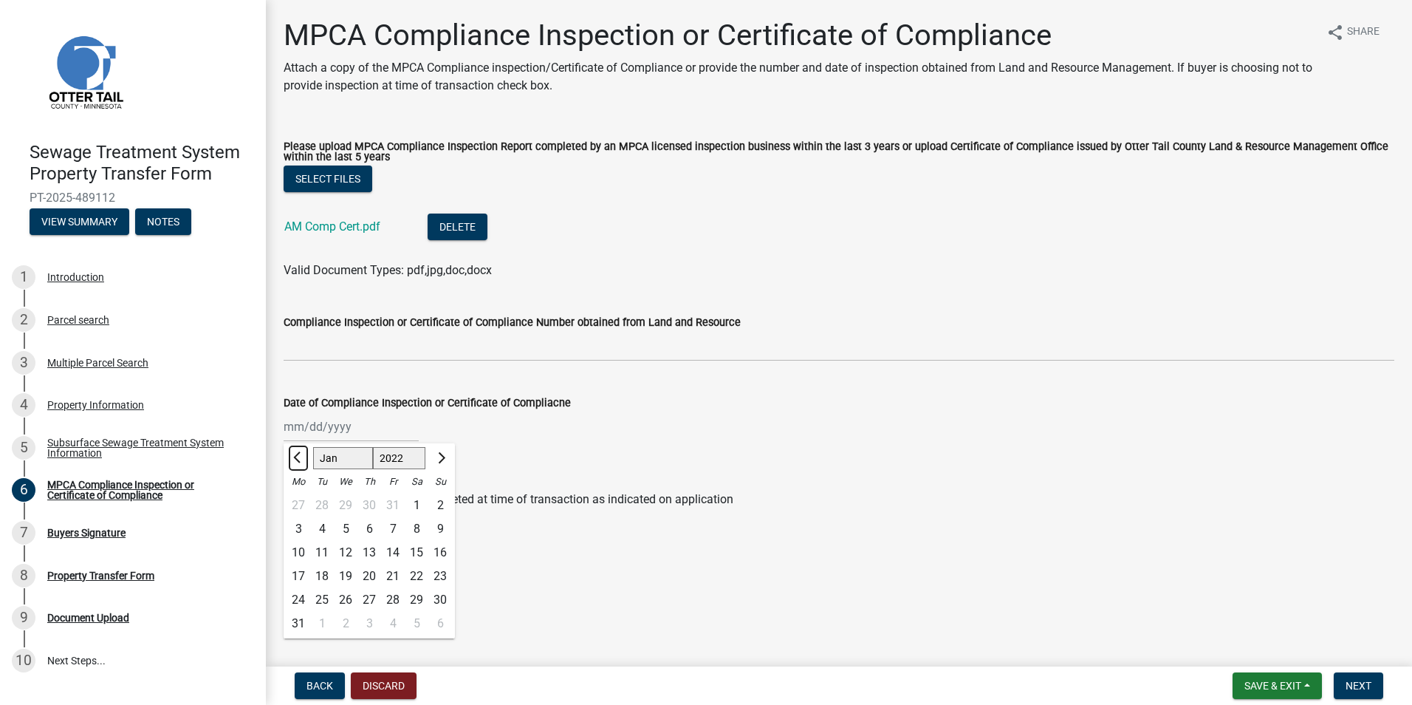
select select "12"
select select "2021"
click at [298, 455] on span "Previous month" at bounding box center [298, 457] width 11 height 11
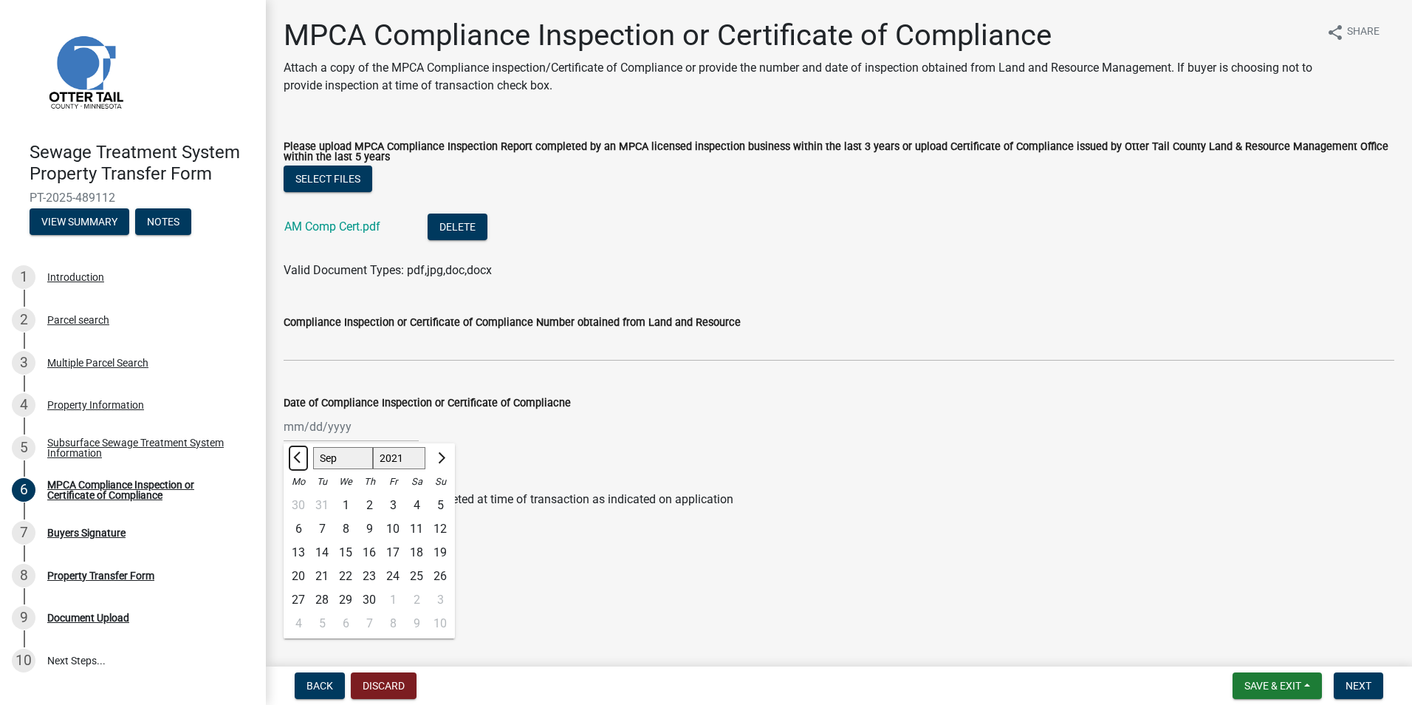
click at [298, 455] on span "Previous month" at bounding box center [298, 457] width 11 height 11
select select "8"
click at [319, 622] on div "31" at bounding box center [322, 624] width 24 height 24
type input "[DATE]"
click at [1353, 680] on span "Next" at bounding box center [1359, 686] width 26 height 12
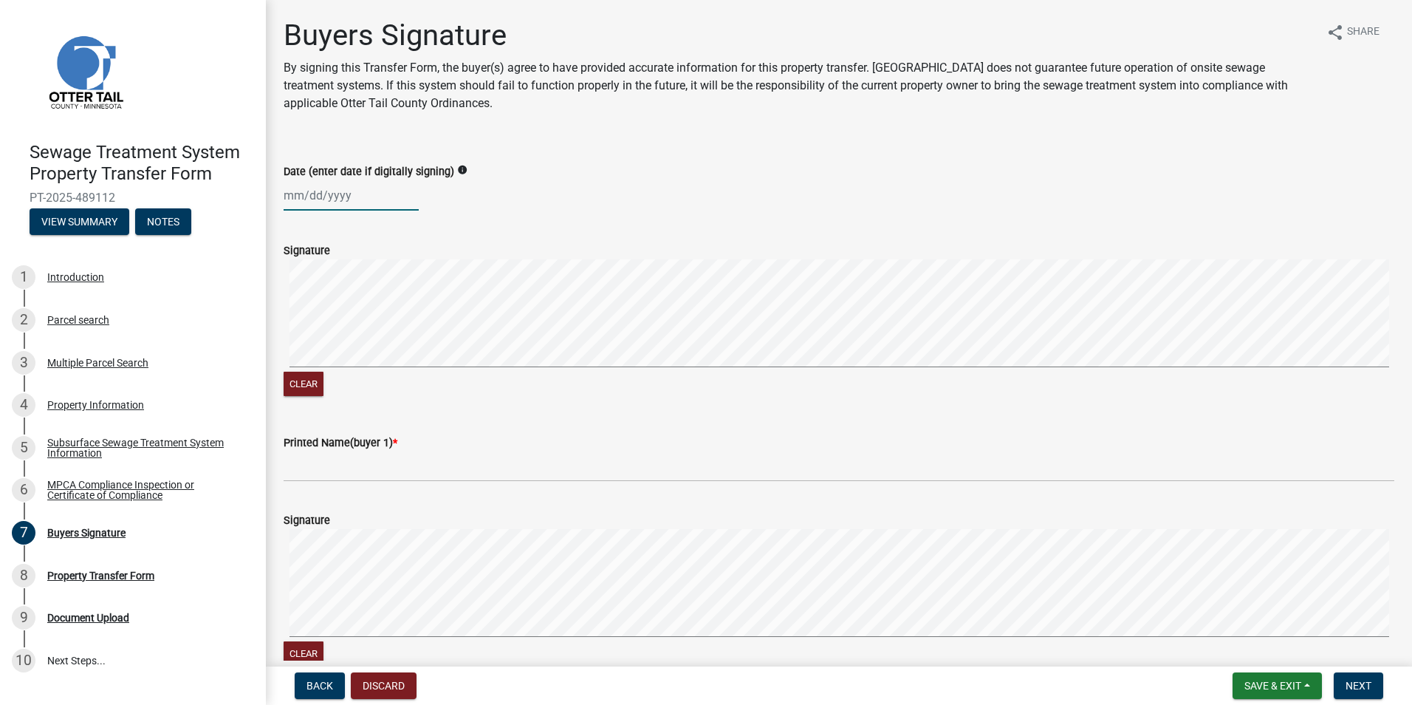
click at [293, 191] on div at bounding box center [351, 195] width 135 height 30
select select "10"
select select "2025"
click at [369, 296] on div "9" at bounding box center [370, 298] width 24 height 24
type input "[DATE]"
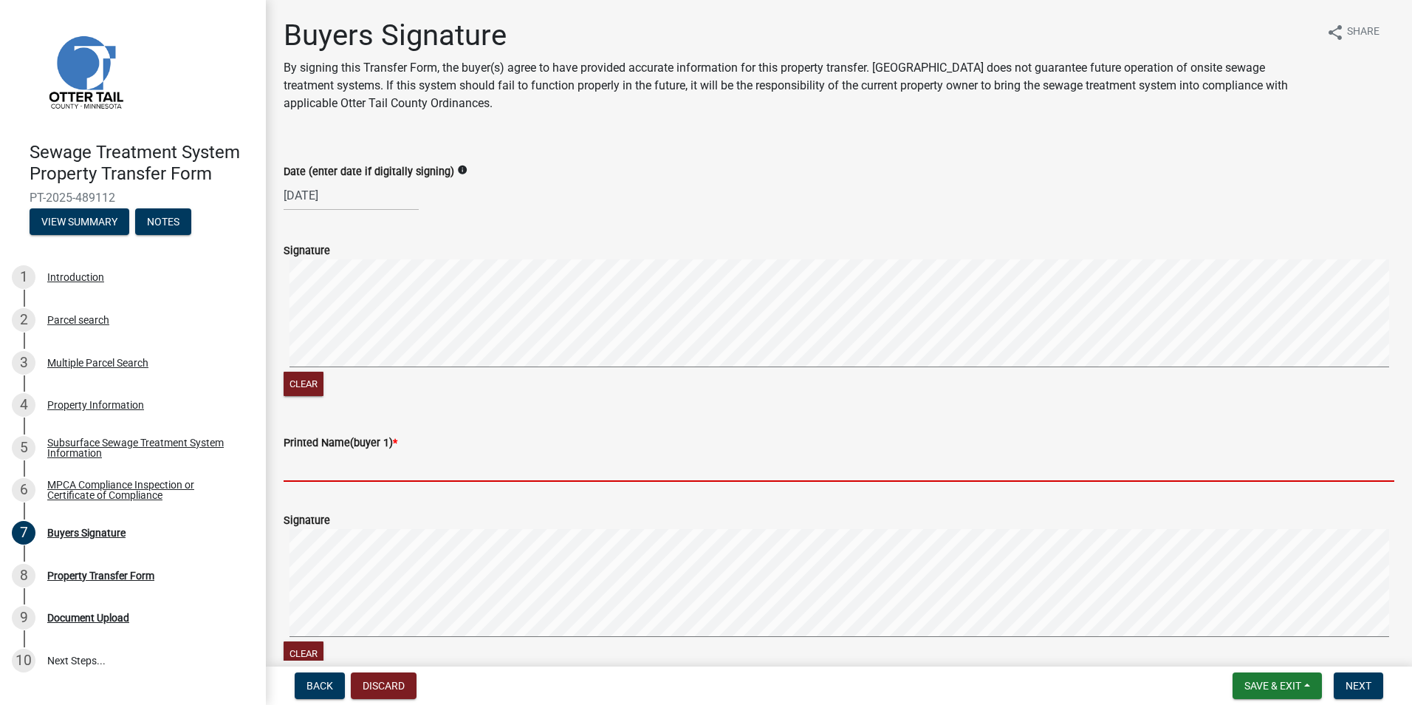
drag, startPoint x: 310, startPoint y: 471, endPoint x: 383, endPoint y: 463, distance: 74.3
click at [310, 471] on input "Printed Name(buyer 1) *" at bounding box center [839, 466] width 1111 height 30
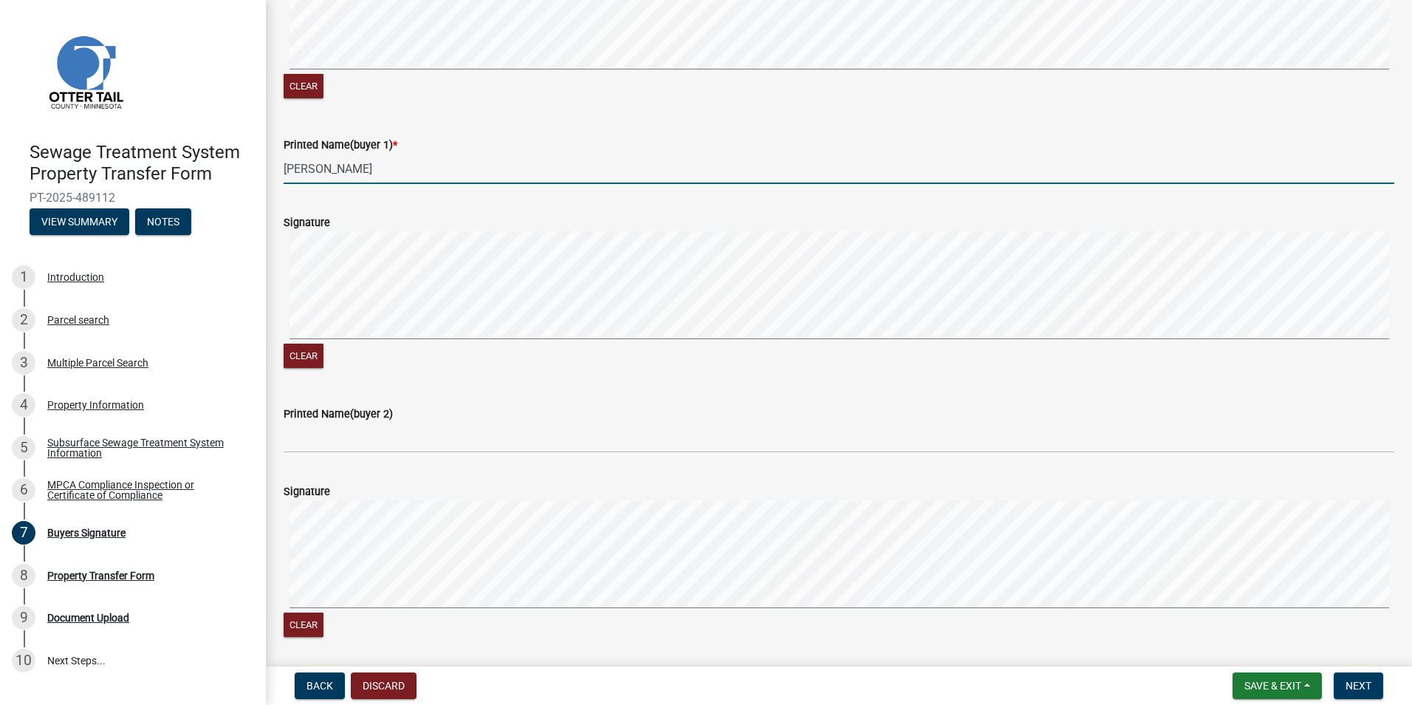
scroll to position [369, 0]
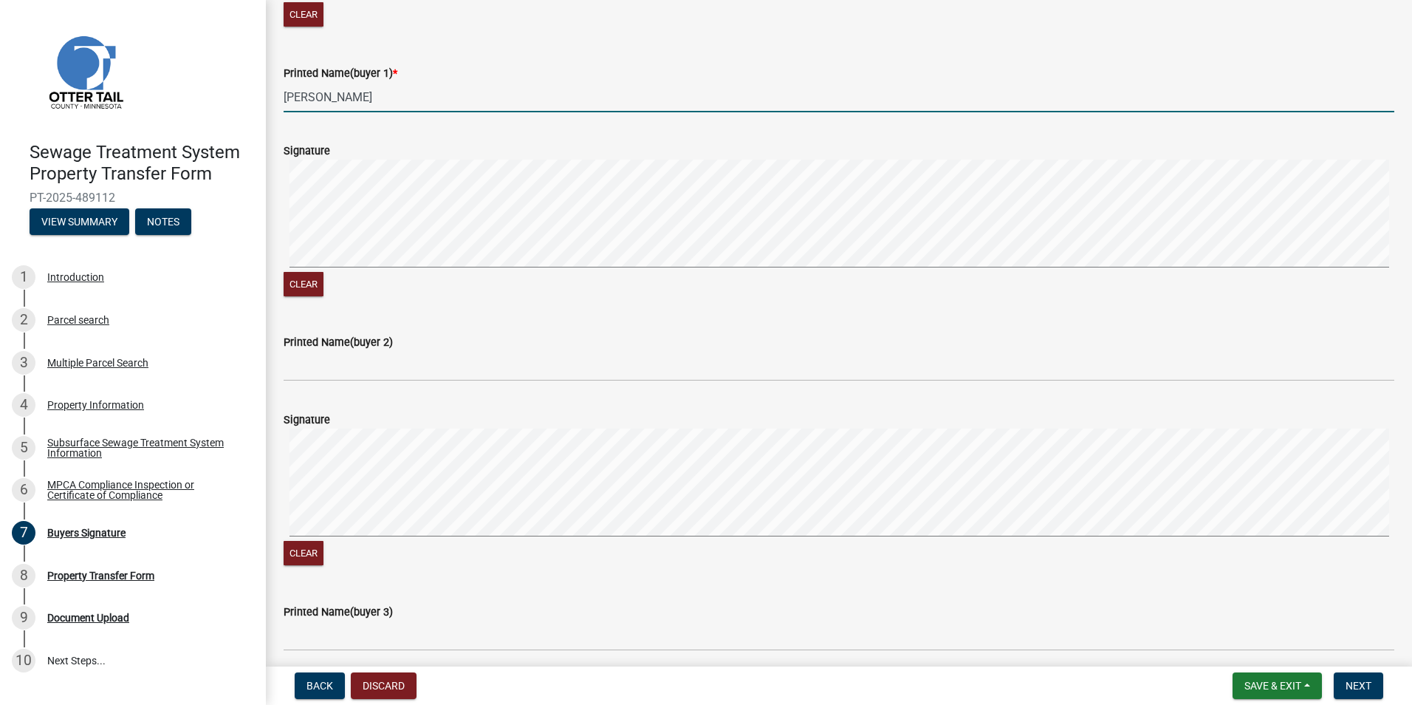
type input "[PERSON_NAME]"
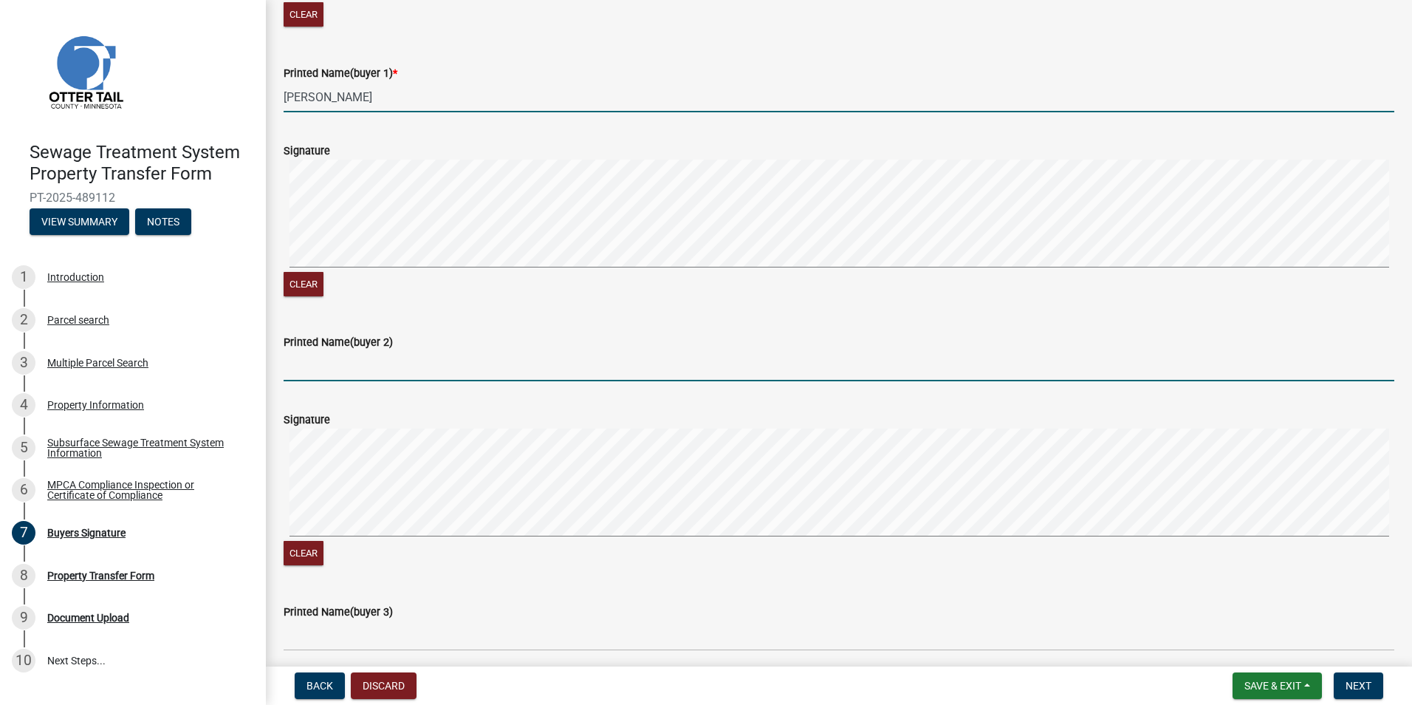
drag, startPoint x: 298, startPoint y: 371, endPoint x: 522, endPoint y: 345, distance: 224.6
click at [298, 371] on input "Printed Name(buyer 2)" at bounding box center [839, 366] width 1111 height 30
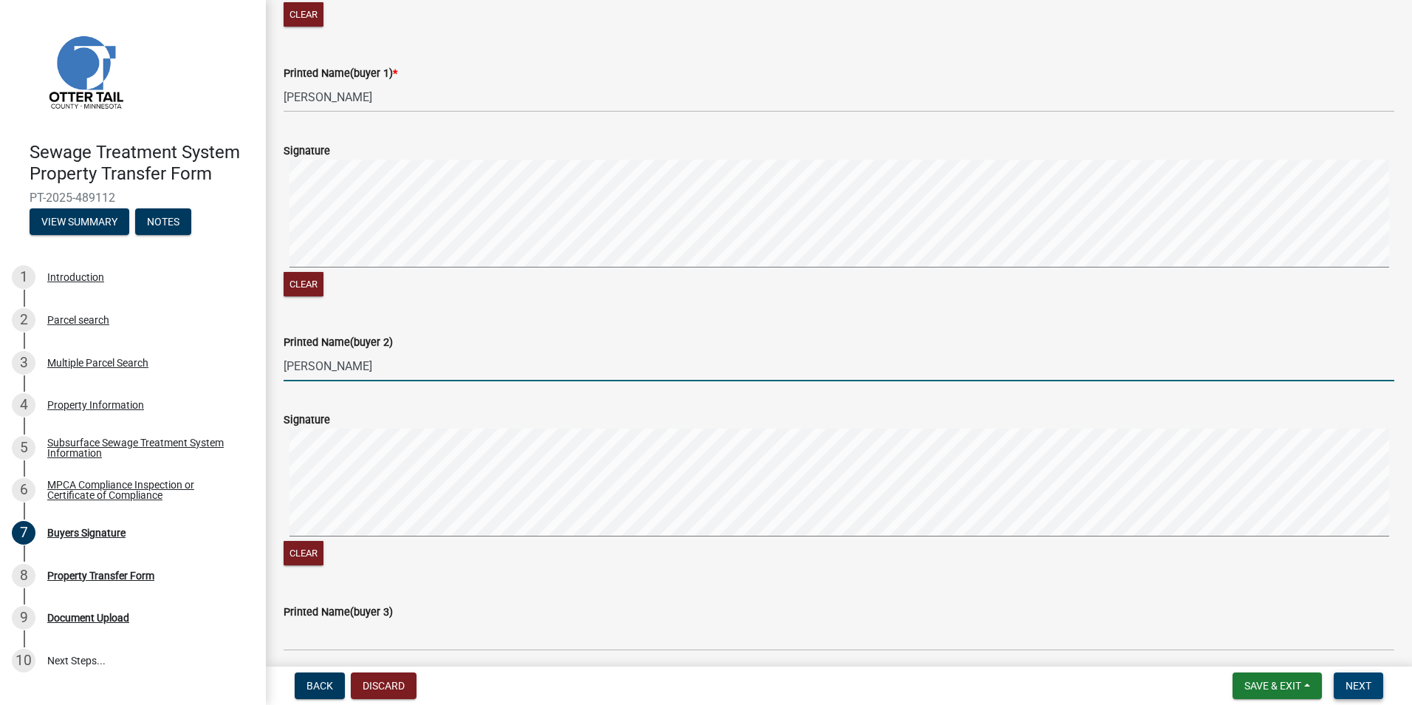
type input "[PERSON_NAME]"
click at [1356, 689] on span "Next" at bounding box center [1359, 686] width 26 height 12
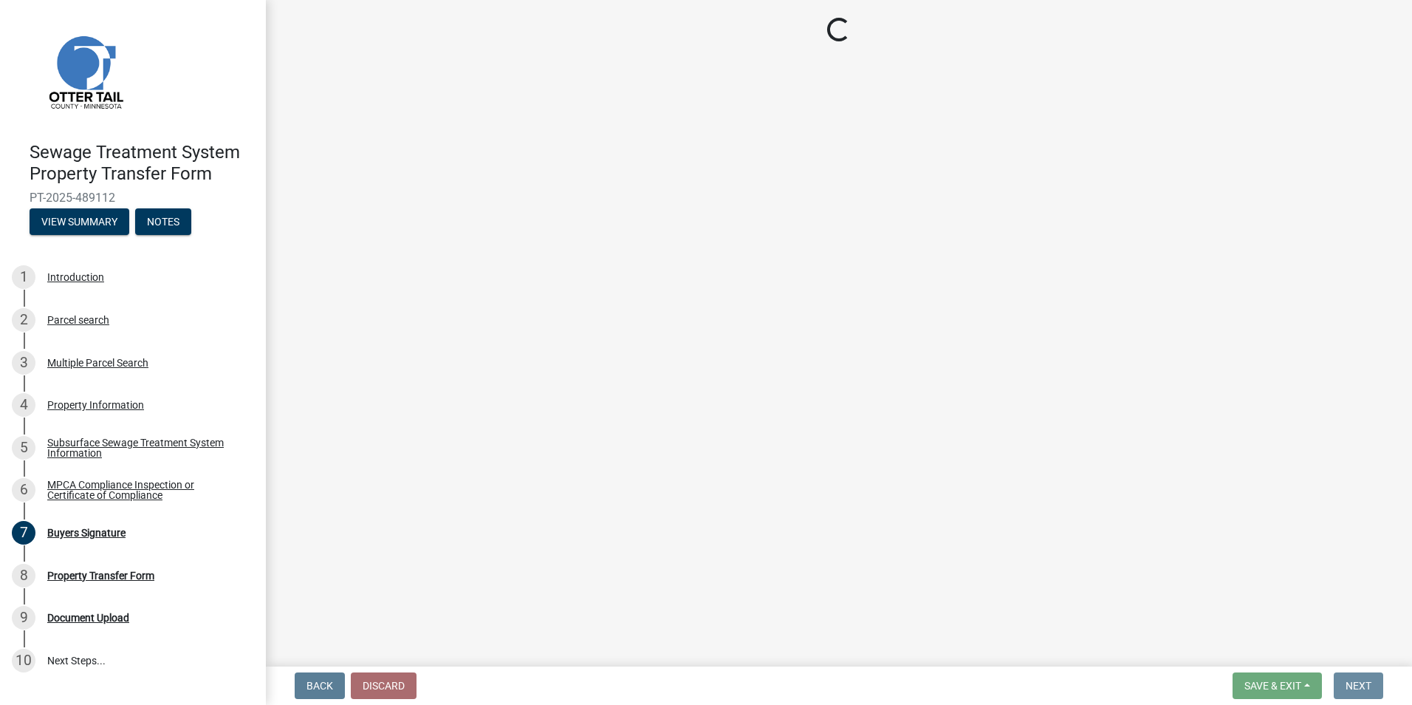
scroll to position [0, 0]
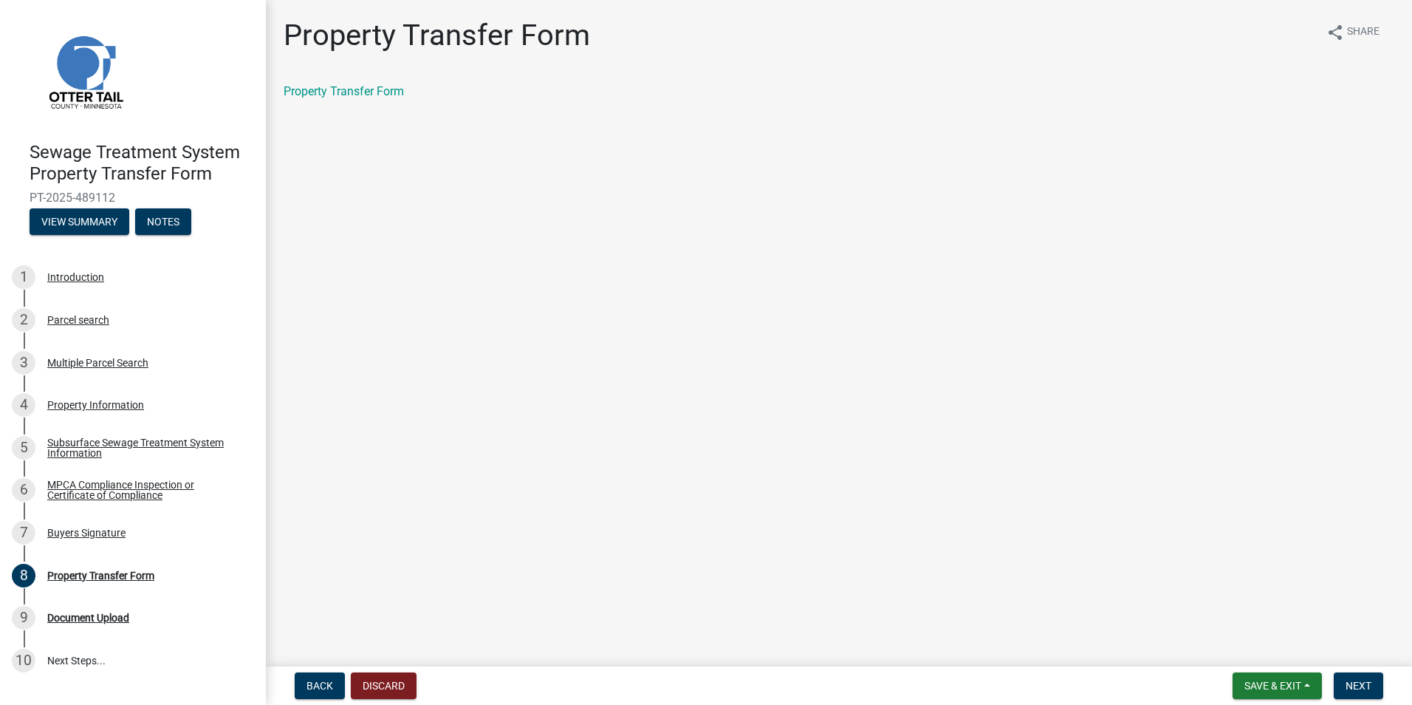
drag, startPoint x: 346, startPoint y: 84, endPoint x: 359, endPoint y: 117, distance: 35.1
click at [346, 83] on div "Property Transfer Form" at bounding box center [839, 92] width 1111 height 18
click at [338, 91] on link "Property Transfer Form" at bounding box center [344, 91] width 120 height 14
